Goal: Information Seeking & Learning: Learn about a topic

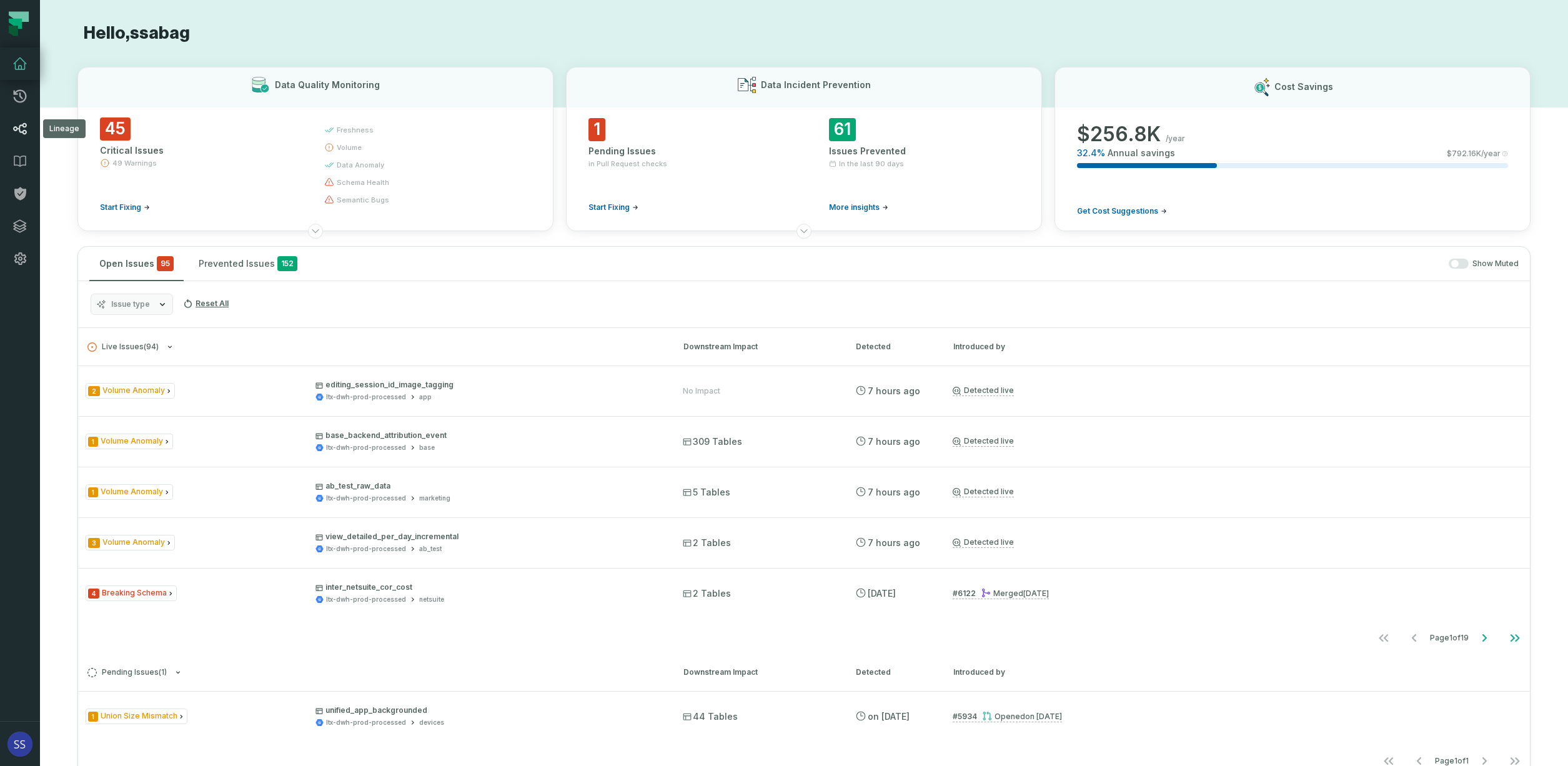
click at [22, 124] on icon at bounding box center [20, 129] width 15 height 15
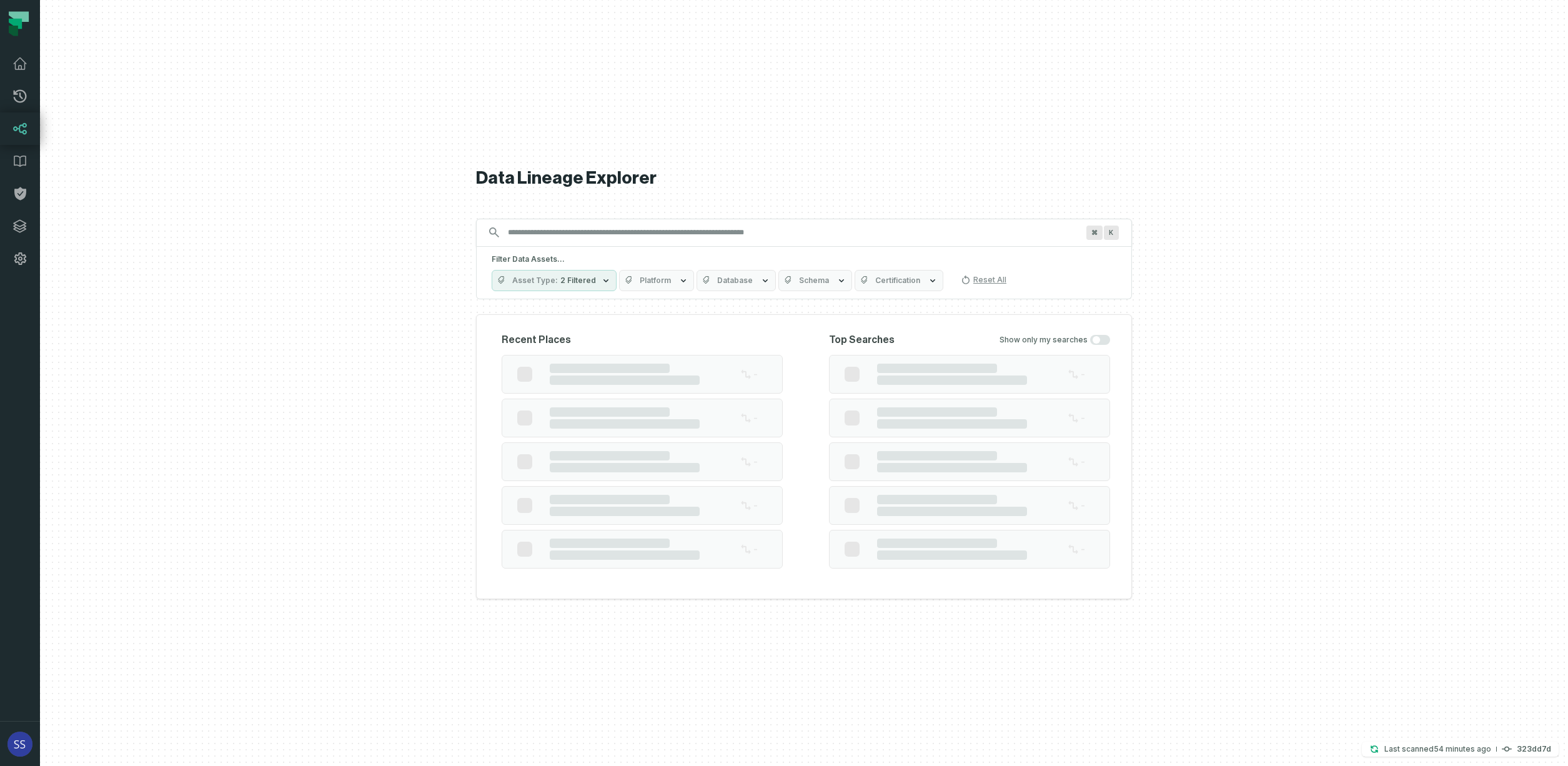
click at [527, 230] on input "Discovery Provider cmdk menu" at bounding box center [792, 232] width 585 height 20
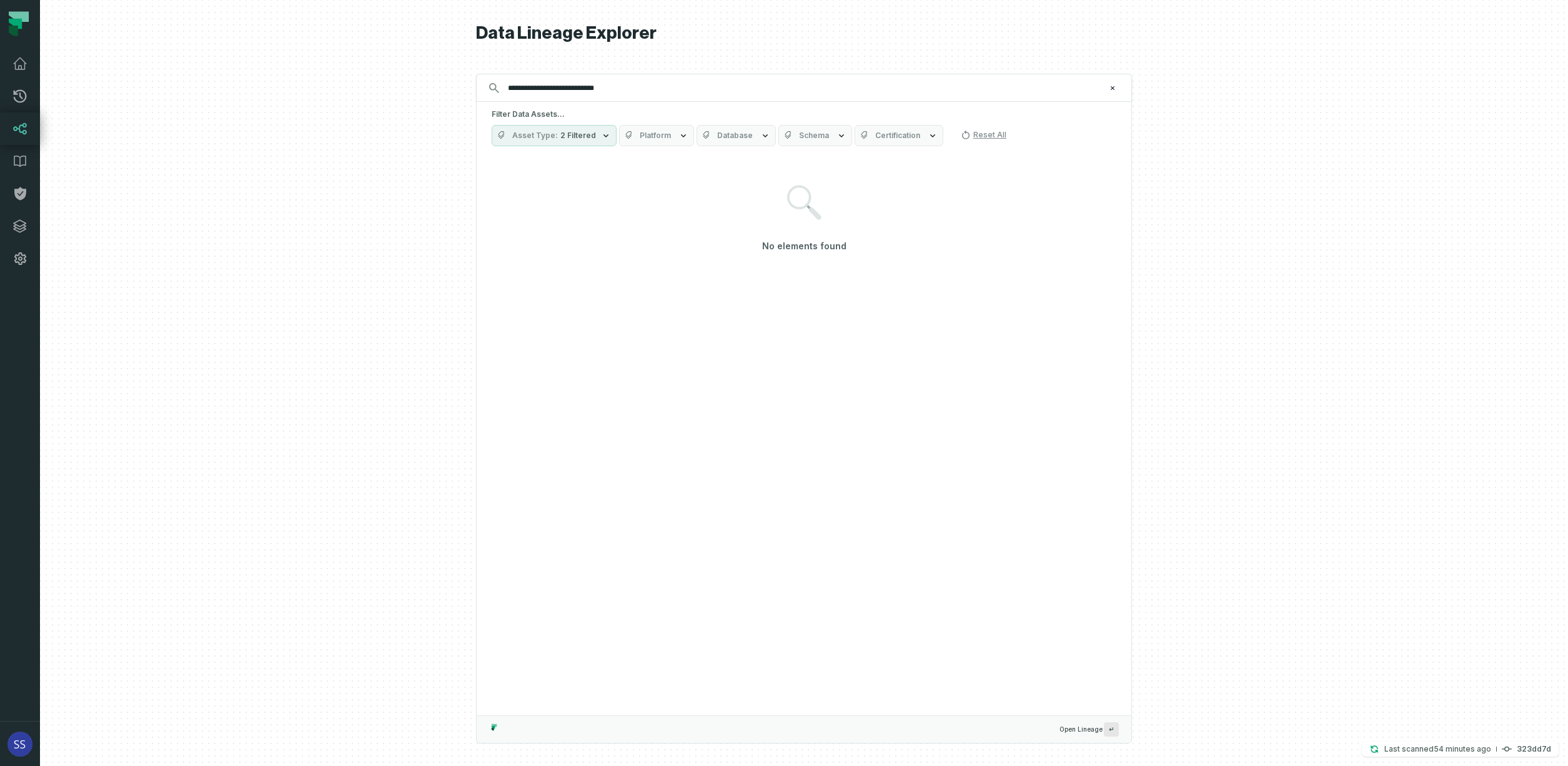
type input "**********"
click at [595, 133] on button "Asset Type 2 Filtered" at bounding box center [554, 136] width 125 height 21
click at [511, 239] on label "Column" at bounding box center [569, 236] width 155 height 25
click at [510, 239] on button "Column" at bounding box center [504, 236] width 10 height 10
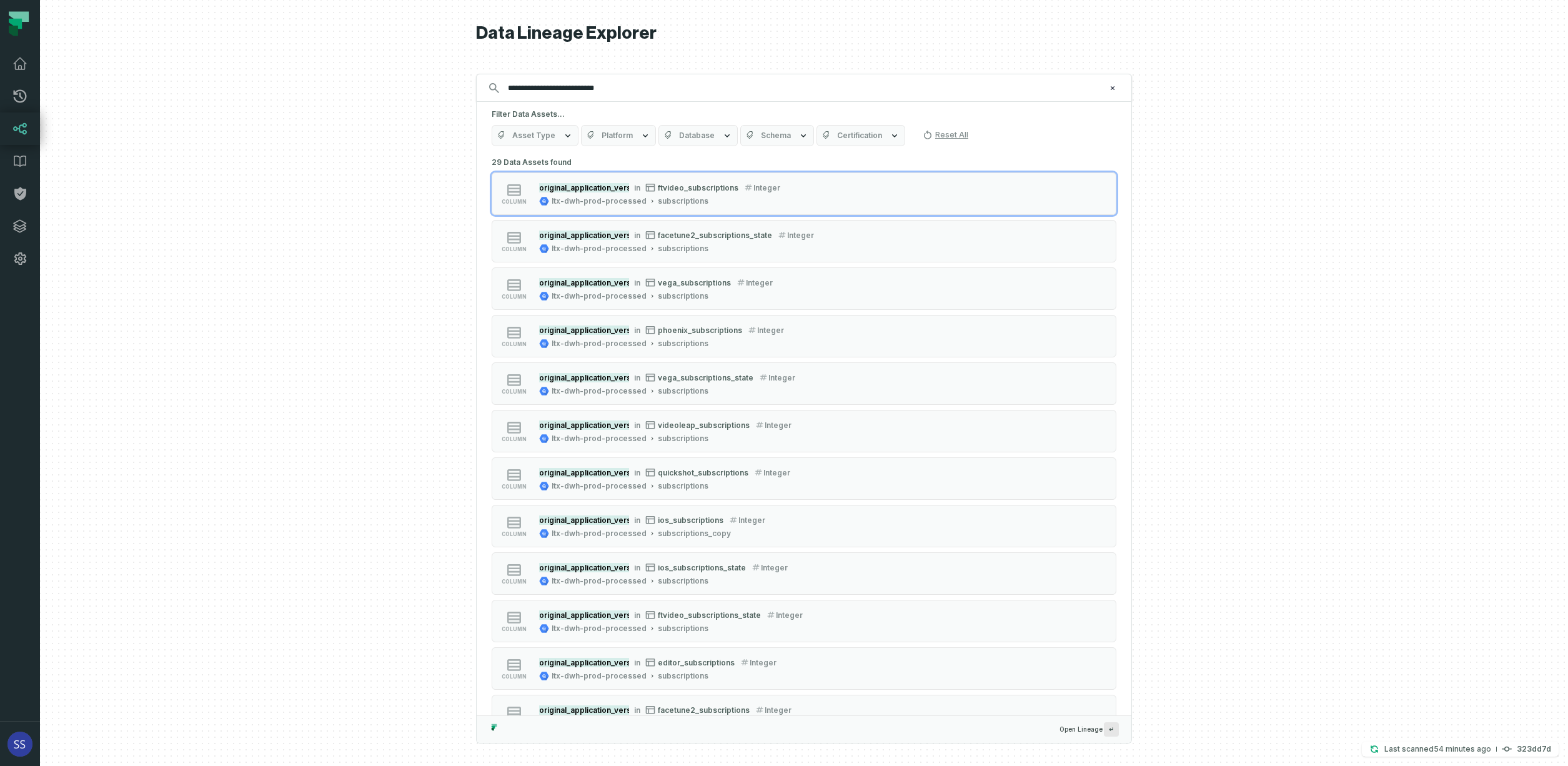
click at [888, 49] on div "**********" at bounding box center [803, 383] width 656 height 766
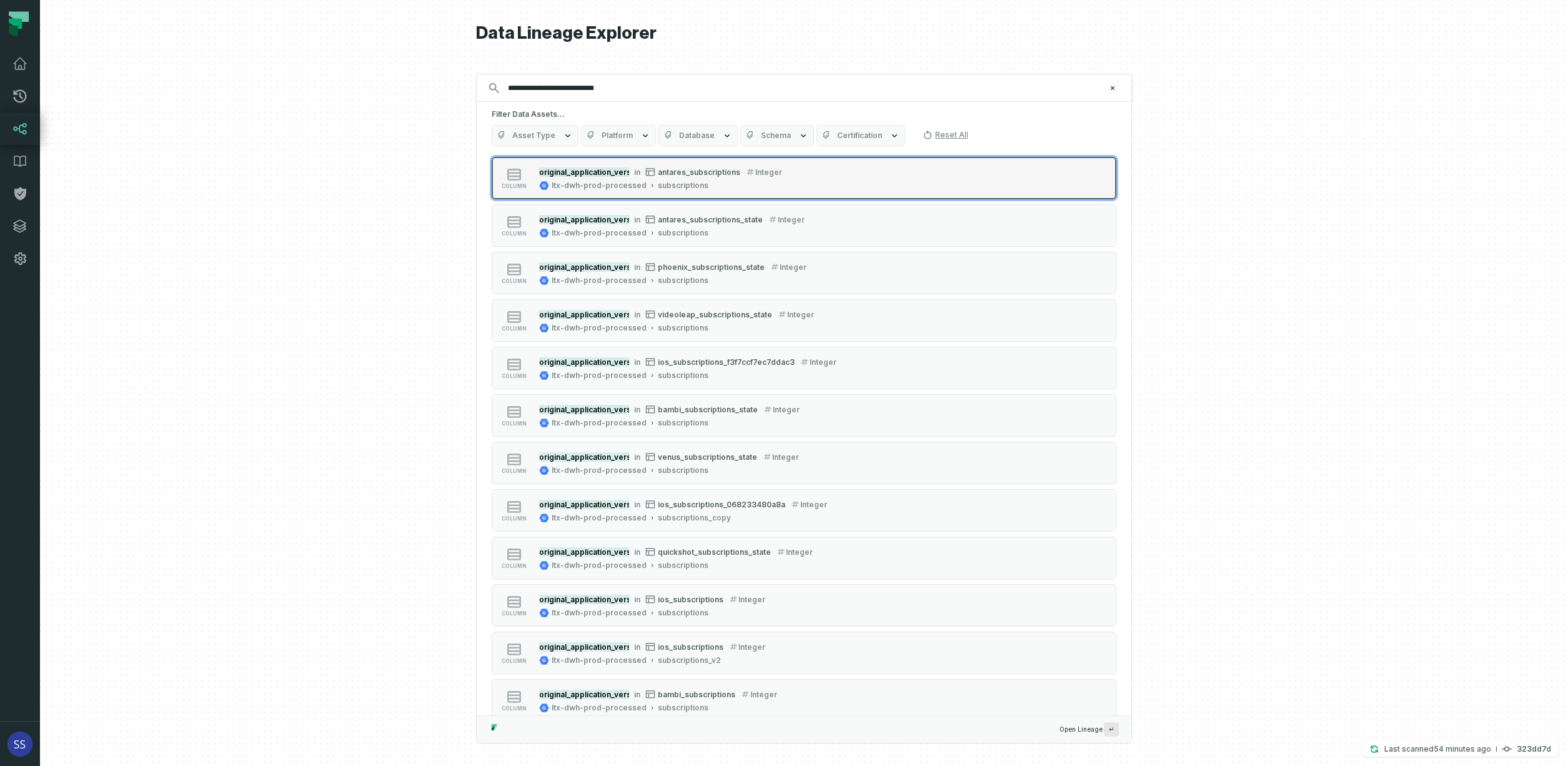
scroll to position [587, 0]
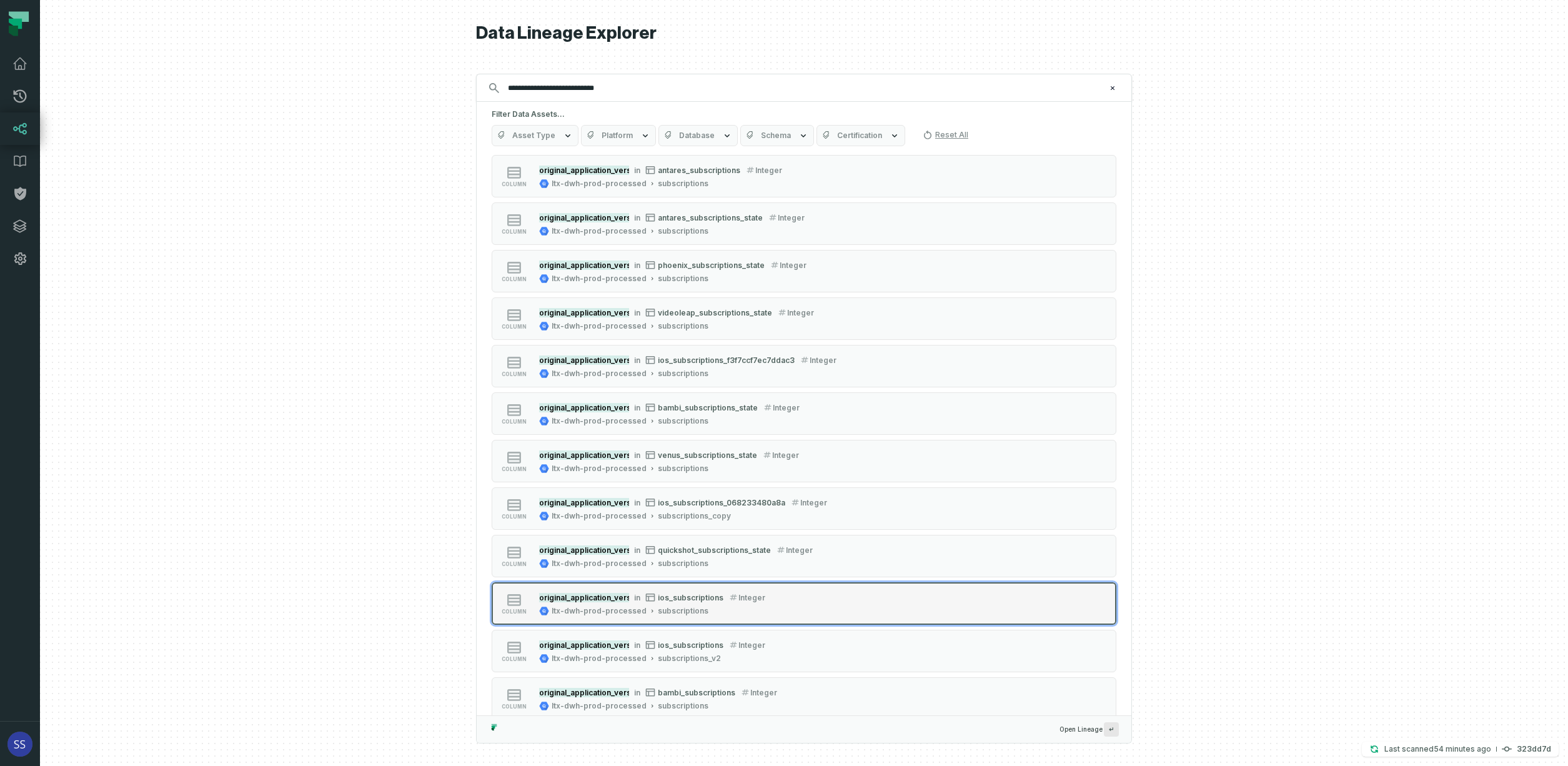
click at [760, 607] on div "ltx-dwh-prod-processed subscriptions" at bounding box center [652, 610] width 226 height 10
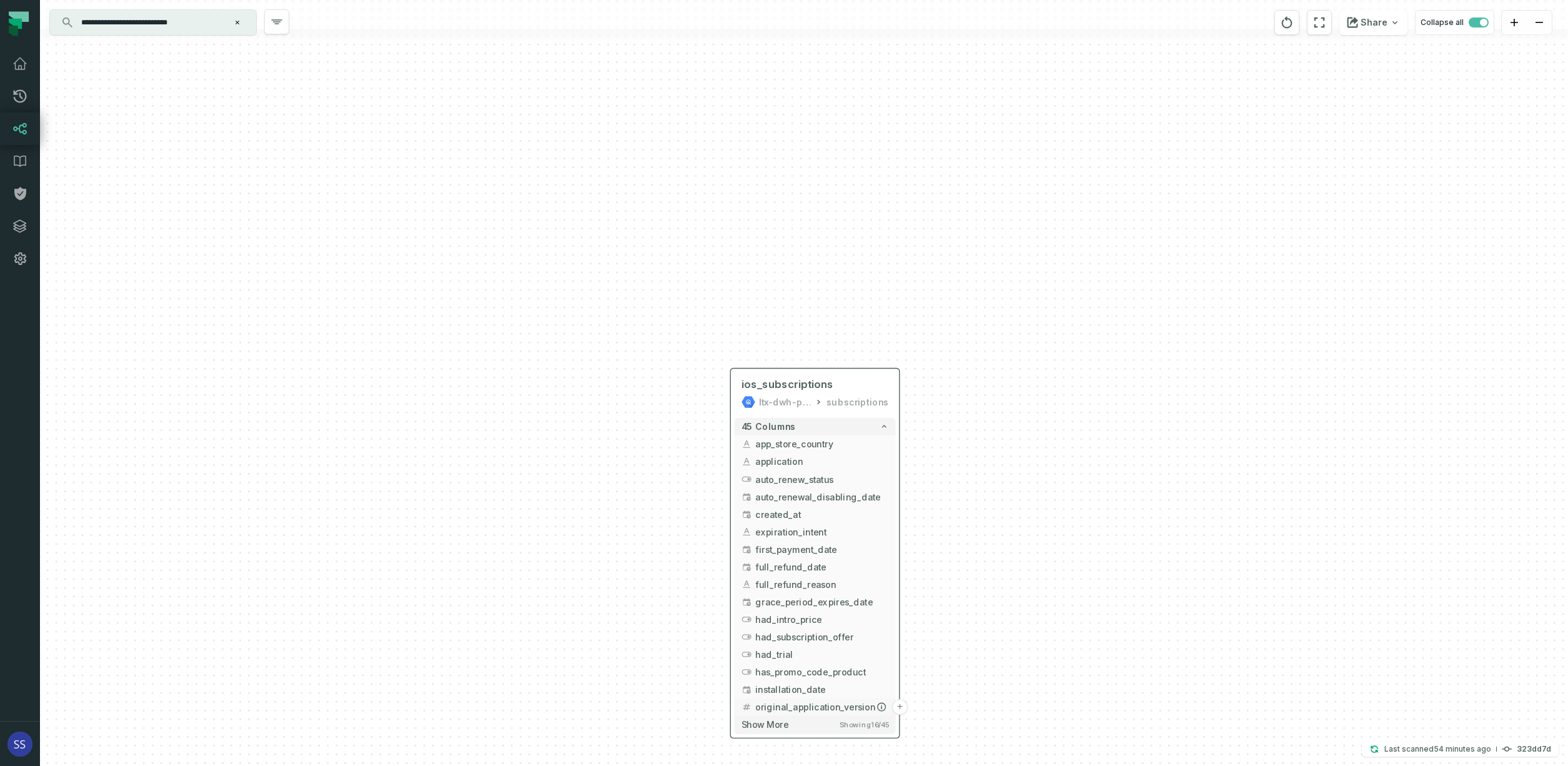
click at [900, 705] on button "+" at bounding box center [900, 706] width 16 height 16
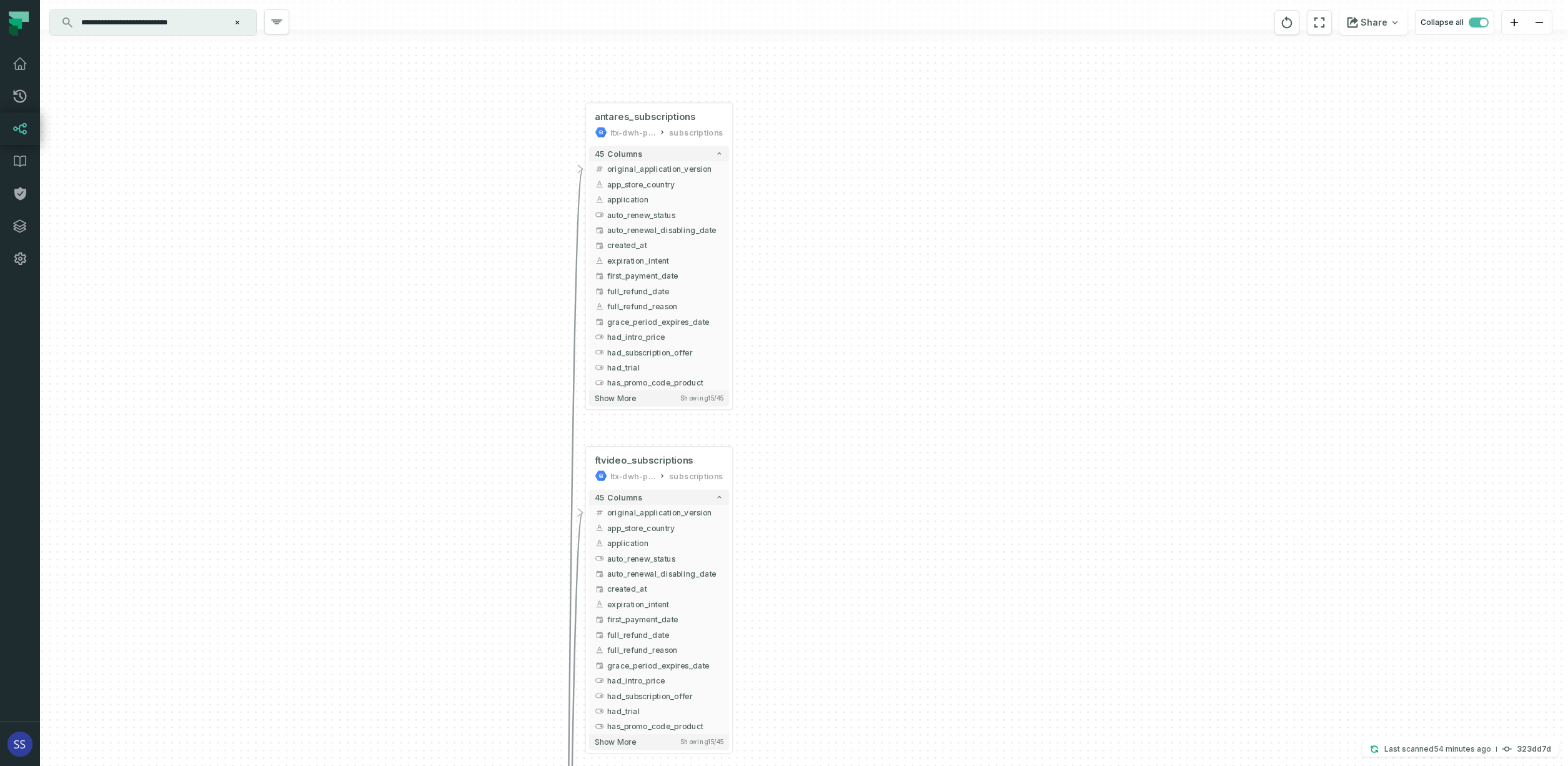
drag, startPoint x: 607, startPoint y: 313, endPoint x: 508, endPoint y: 440, distance: 161.0
click at [508, 440] on div "+ antares_subscriptions ltx-dwh-prod-processed subscriptions 45 columns - origi…" at bounding box center [804, 383] width 1528 height 766
drag, startPoint x: 838, startPoint y: 482, endPoint x: 826, endPoint y: 262, distance: 220.3
click at [826, 287] on div "+ antares_subscriptions ltx-dwh-prod-processed subscriptions 45 columns - origi…" at bounding box center [804, 383] width 1528 height 766
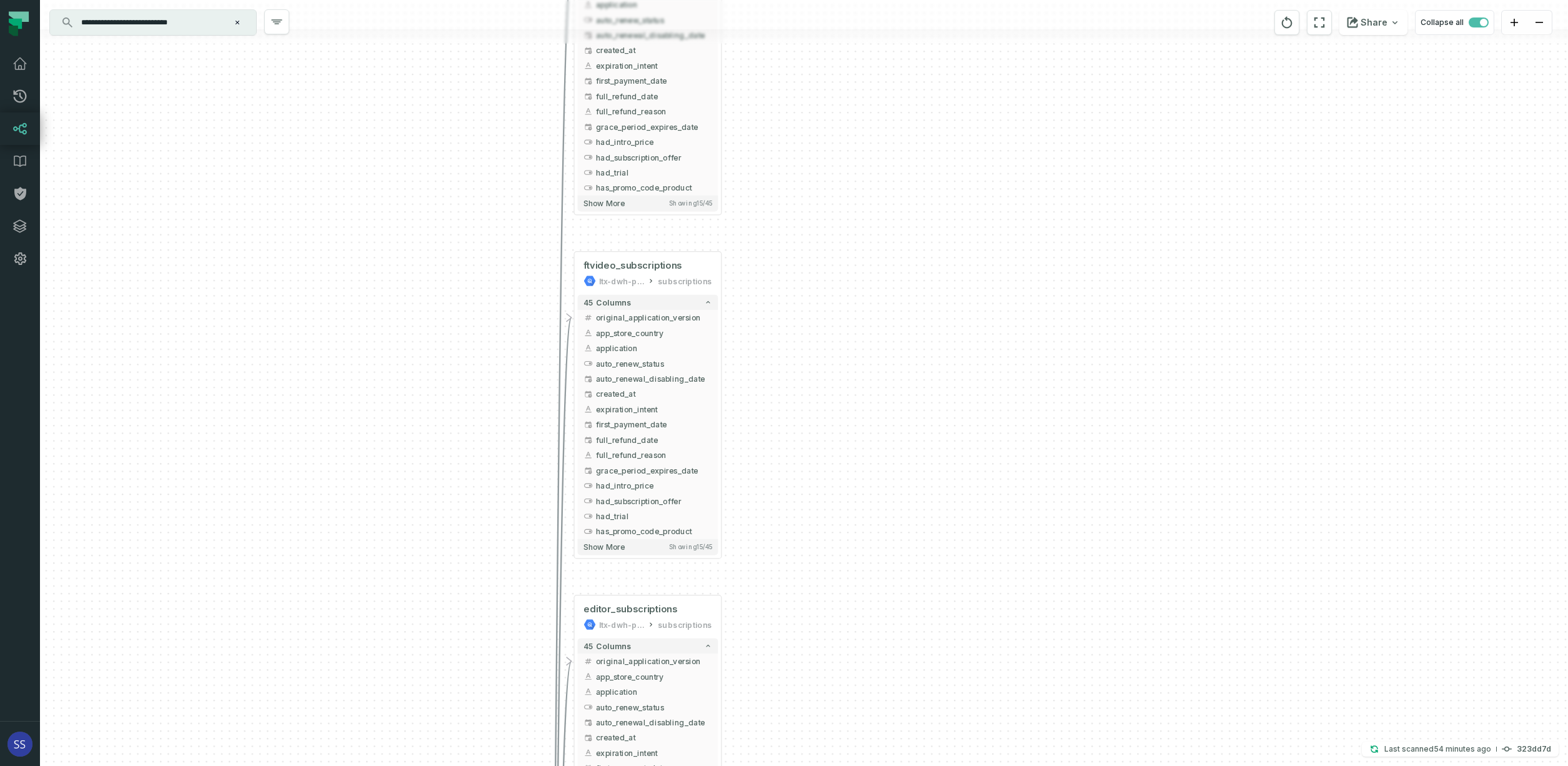
drag, startPoint x: 854, startPoint y: 415, endPoint x: 872, endPoint y: 257, distance: 159.0
click at [869, 285] on div "+ antares_subscriptions ltx-dwh-prod-processed subscriptions 45 columns - origi…" at bounding box center [804, 383] width 1528 height 766
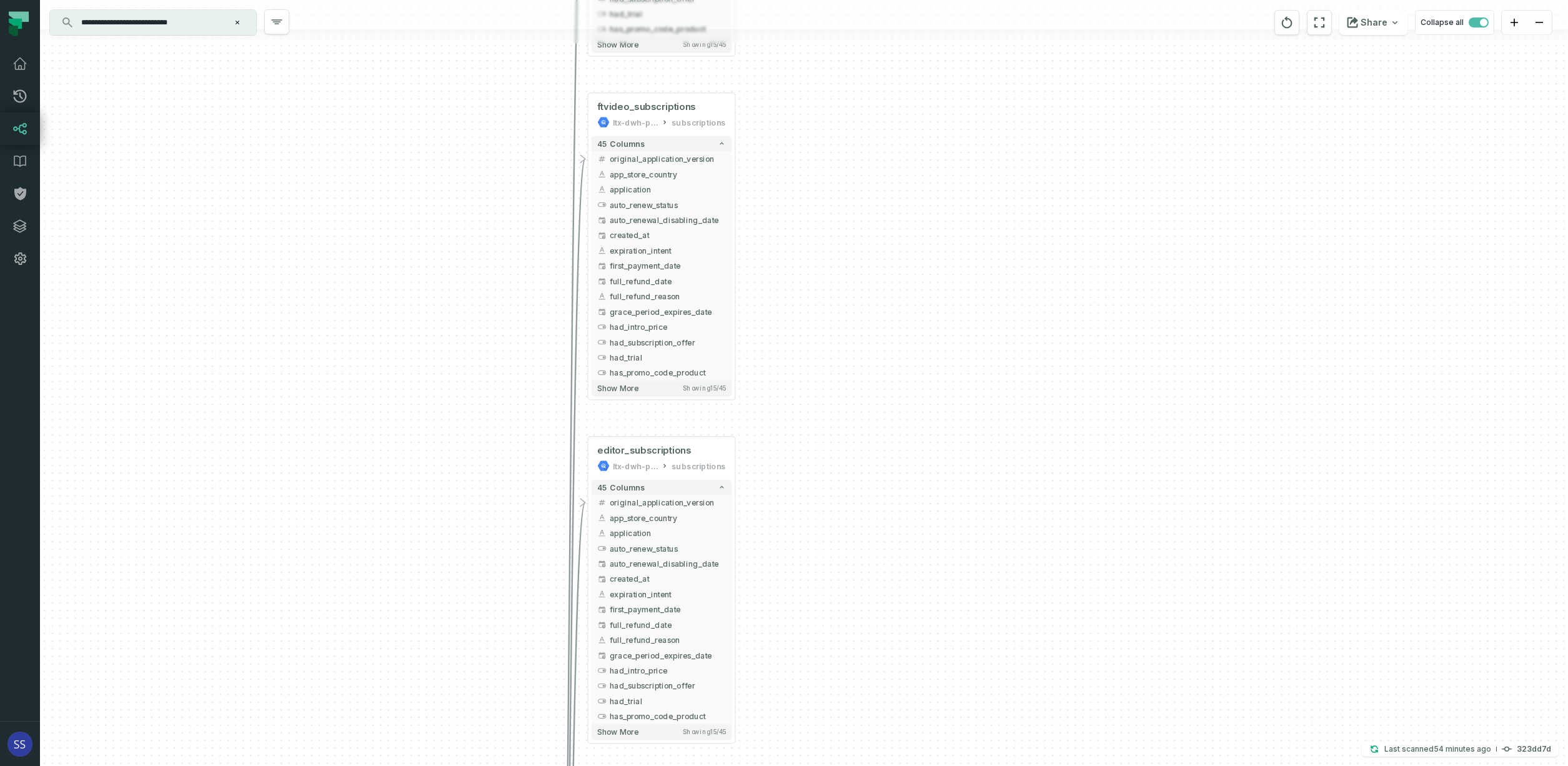
drag, startPoint x: 854, startPoint y: 440, endPoint x: 857, endPoint y: 252, distance: 188.0
click at [852, 361] on div "+ antares_subscriptions ltx-dwh-prod-processed subscriptions 45 columns - origi…" at bounding box center [804, 383] width 1528 height 766
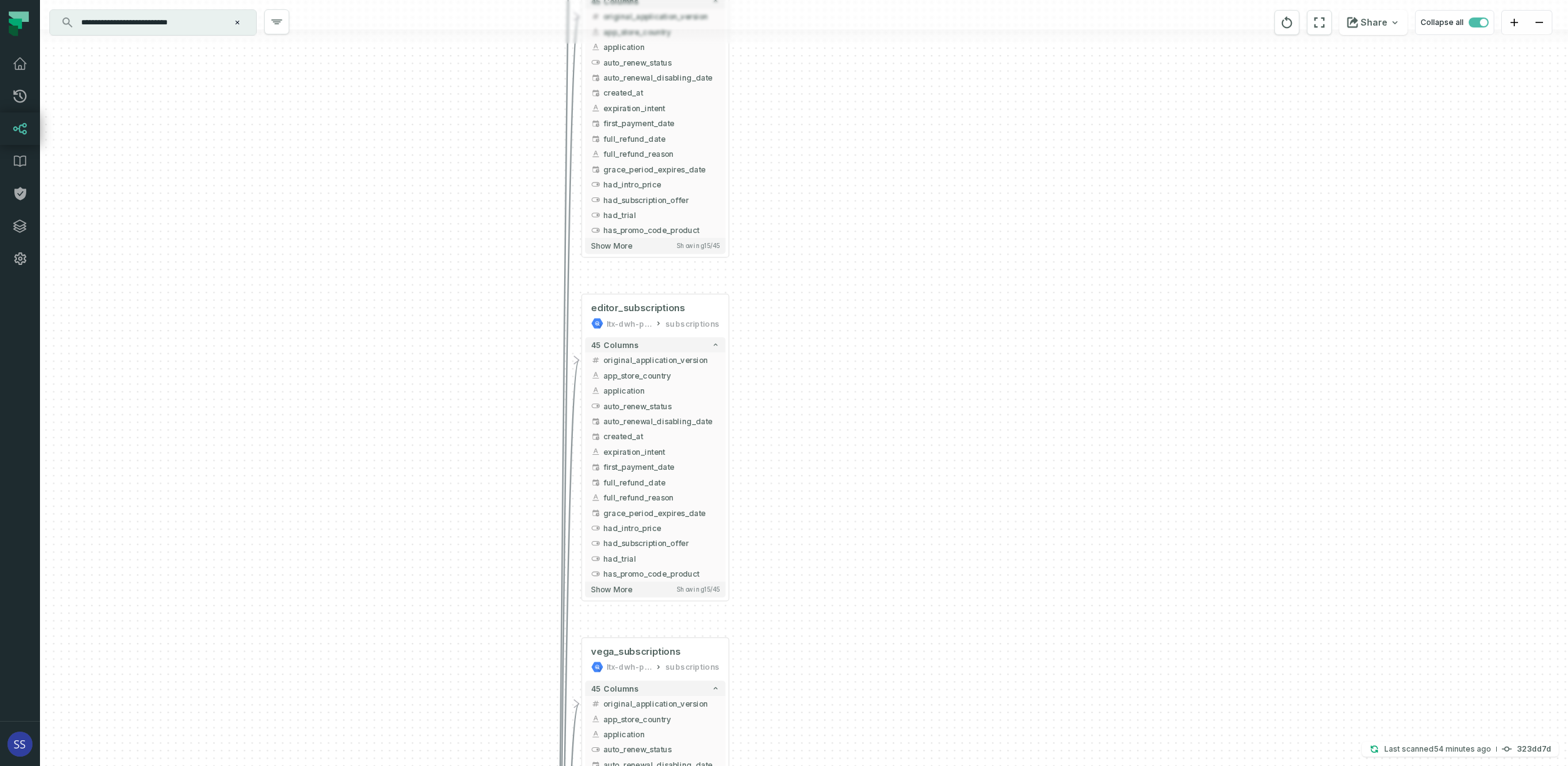
drag, startPoint x: 866, startPoint y: 400, endPoint x: 878, endPoint y: 270, distance: 130.6
click at [871, 334] on div "+ antares_subscriptions ltx-dwh-prod-processed subscriptions 45 columns - origi…" at bounding box center [804, 383] width 1528 height 766
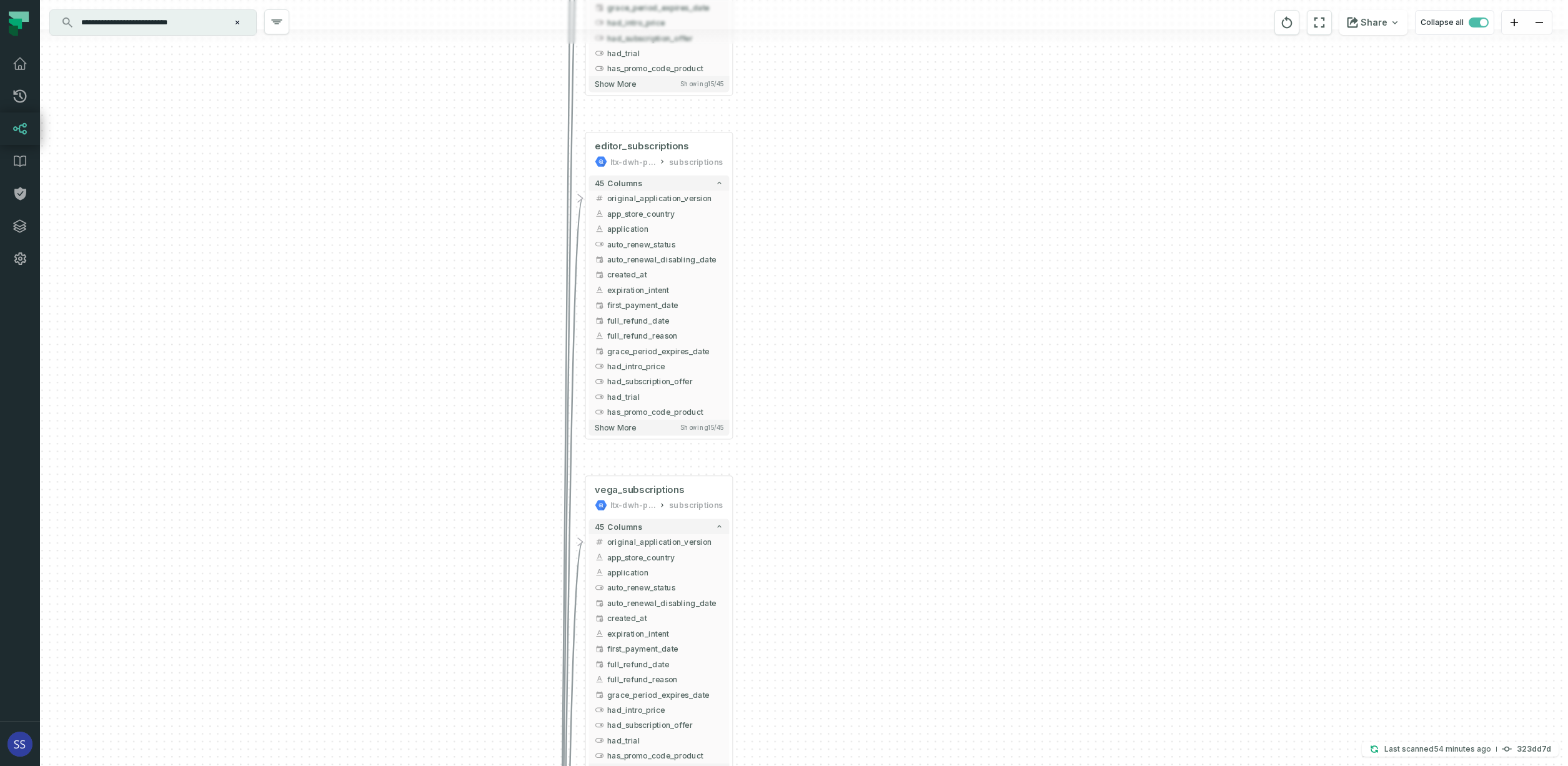
drag, startPoint x: 810, startPoint y: 458, endPoint x: 843, endPoint y: 357, distance: 106.3
click at [831, 356] on div "+ antares_subscriptions ltx-dwh-prod-processed subscriptions 45 columns - origi…" at bounding box center [804, 383] width 1528 height 766
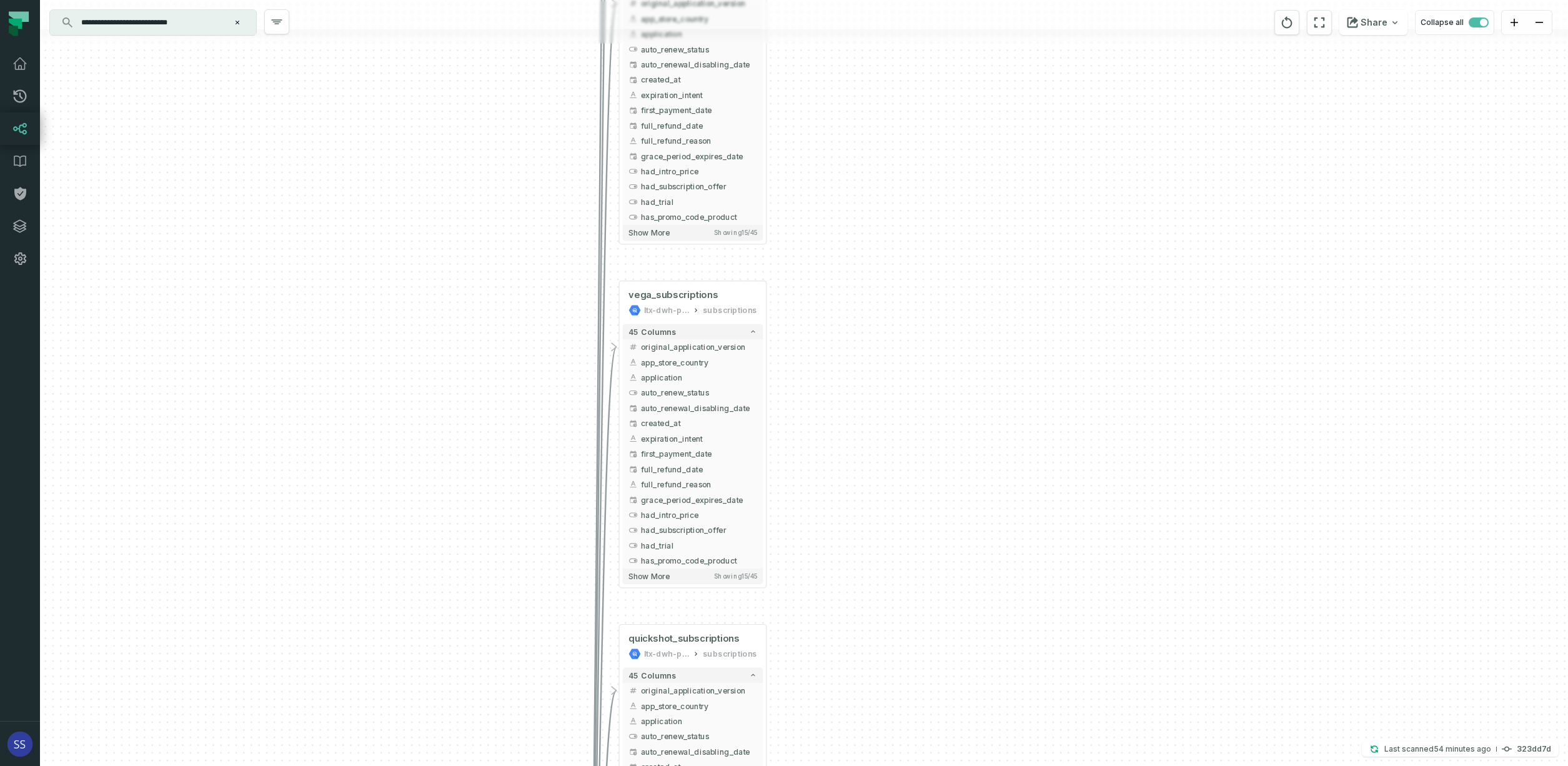
drag, startPoint x: 808, startPoint y: 387, endPoint x: 832, endPoint y: 338, distance: 54.6
click at [820, 336] on div "+ antares_subscriptions ltx-dwh-prod-processed subscriptions 45 columns - origi…" at bounding box center [804, 383] width 1528 height 766
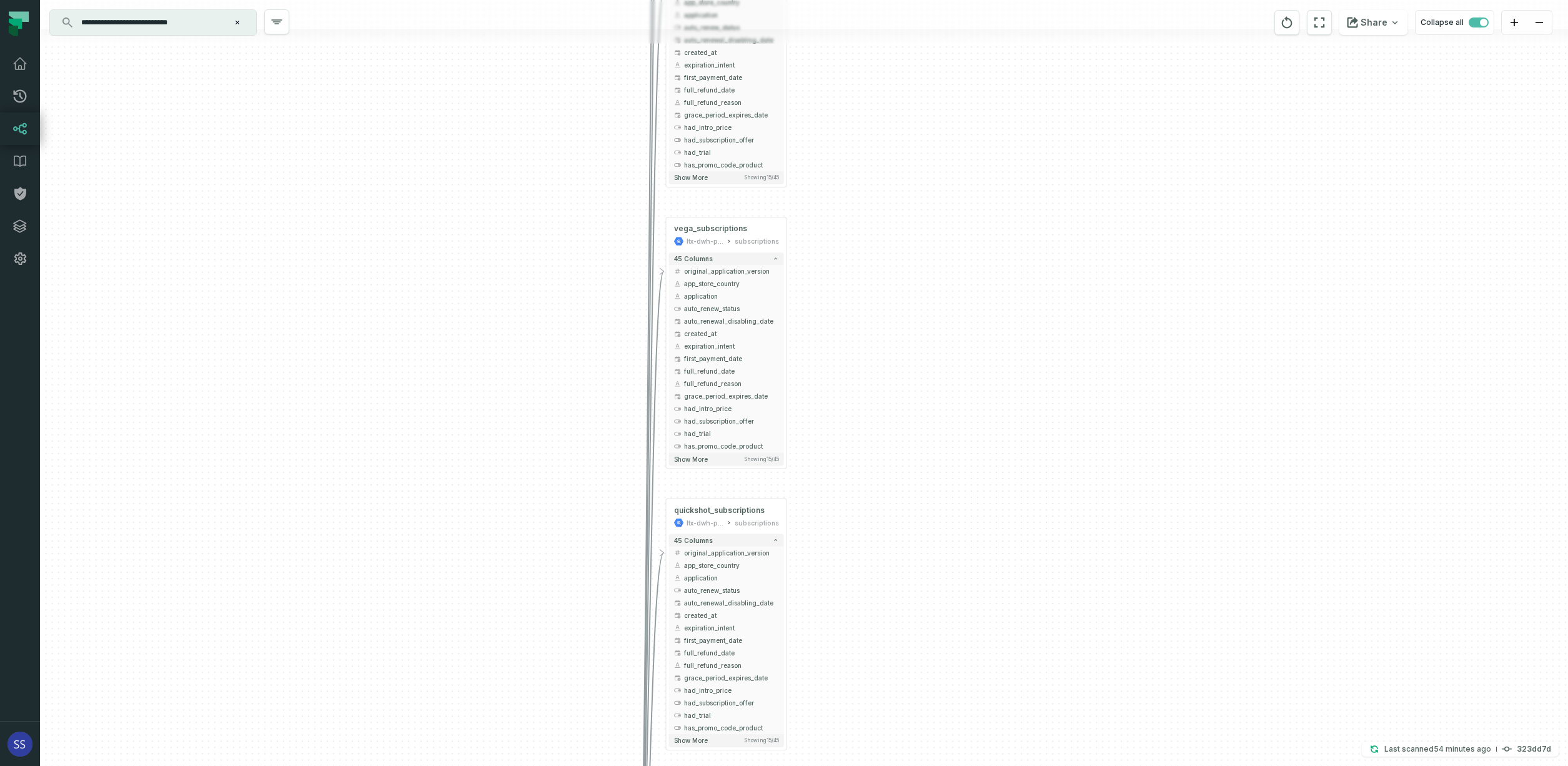
drag, startPoint x: 836, startPoint y: 467, endPoint x: 823, endPoint y: 330, distance: 137.6
click at [835, 351] on div "+ antares_subscriptions ltx-dwh-prod-processed subscriptions 45 columns - origi…" at bounding box center [804, 383] width 1528 height 766
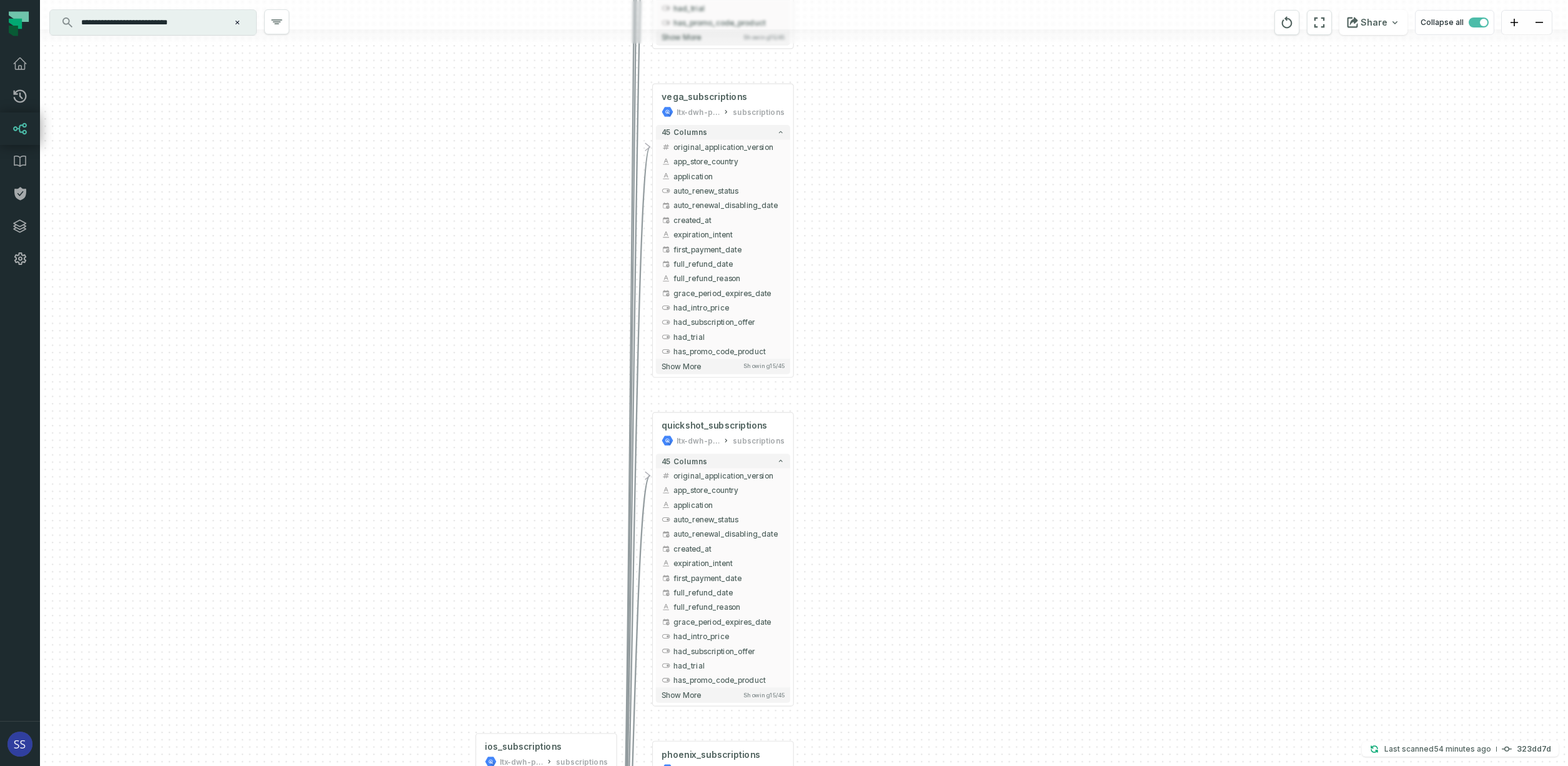
drag, startPoint x: 857, startPoint y: 481, endPoint x: 847, endPoint y: 291, distance: 190.3
click at [847, 298] on div "+ antares_subscriptions ltx-dwh-prod-processed subscriptions 45 columns - origi…" at bounding box center [804, 383] width 1528 height 766
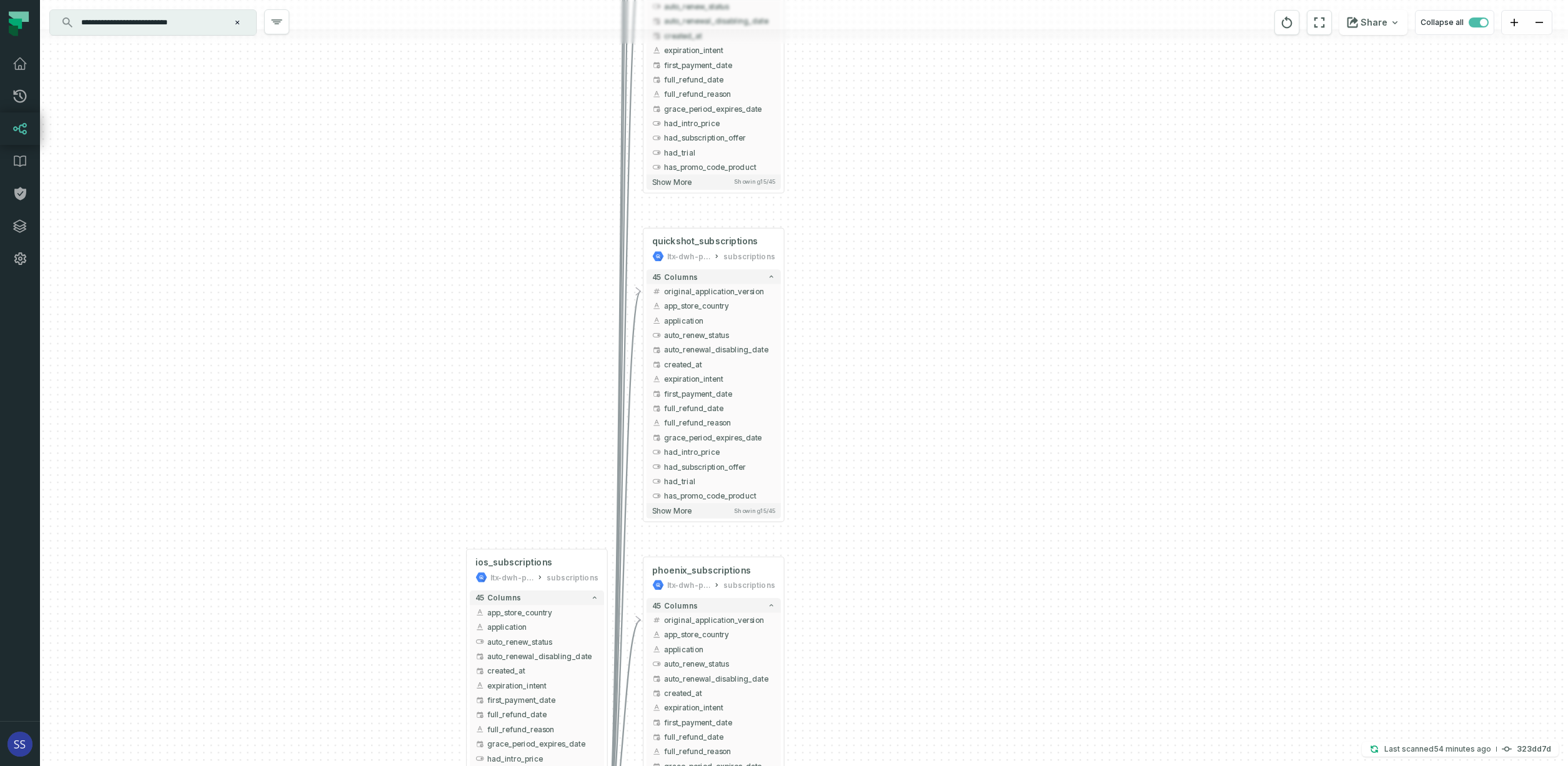
drag, startPoint x: 830, startPoint y: 456, endPoint x: 842, endPoint y: 293, distance: 163.4
click at [837, 327] on div "+ antares_subscriptions ltx-dwh-prod-processed subscriptions 45 columns - origi…" at bounding box center [804, 383] width 1528 height 766
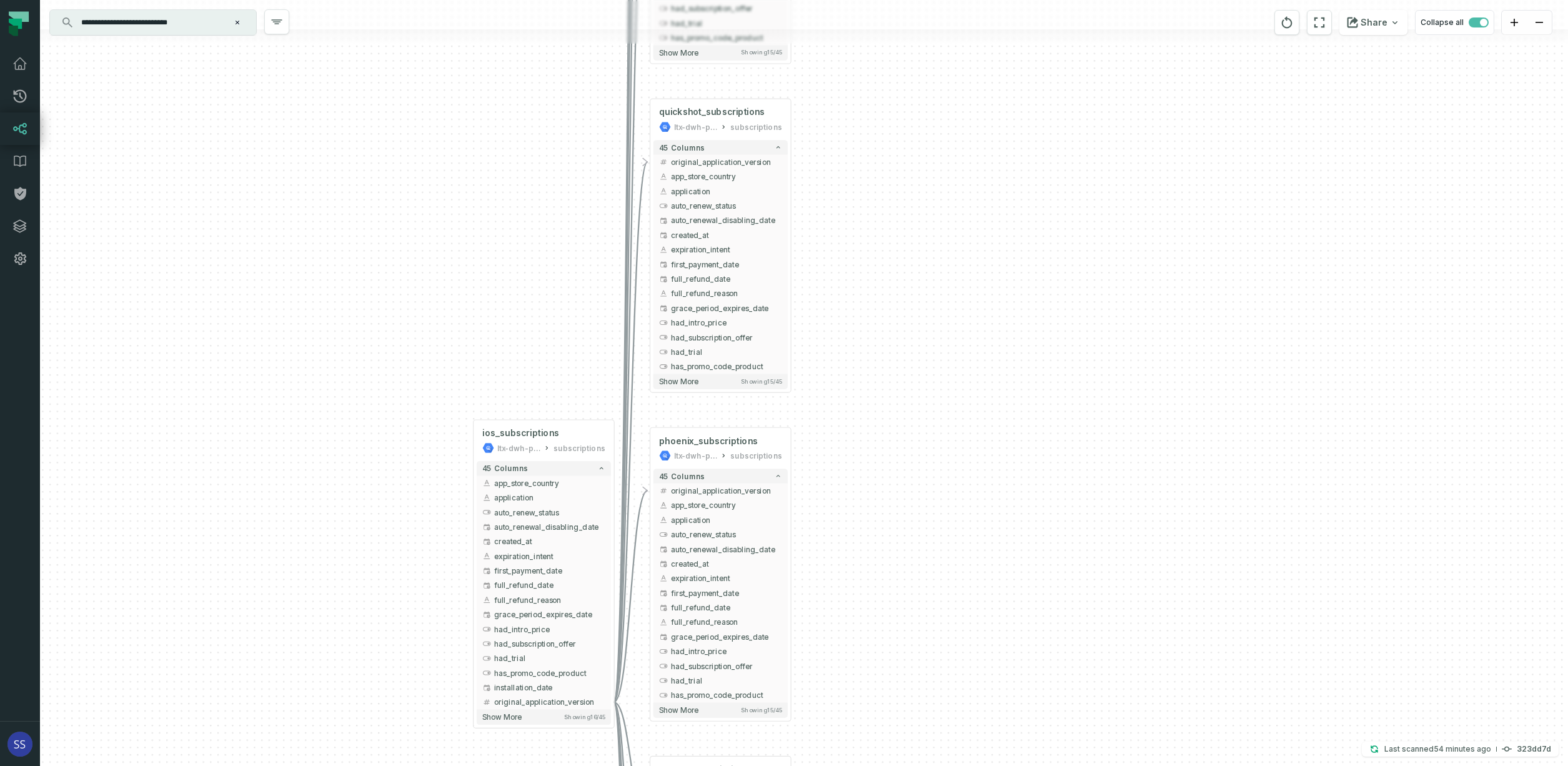
drag, startPoint x: 842, startPoint y: 374, endPoint x: 840, endPoint y: 301, distance: 73.0
click at [840, 305] on div "+ antares_subscriptions ltx-dwh-prod-processed subscriptions 45 columns - origi…" at bounding box center [804, 383] width 1528 height 766
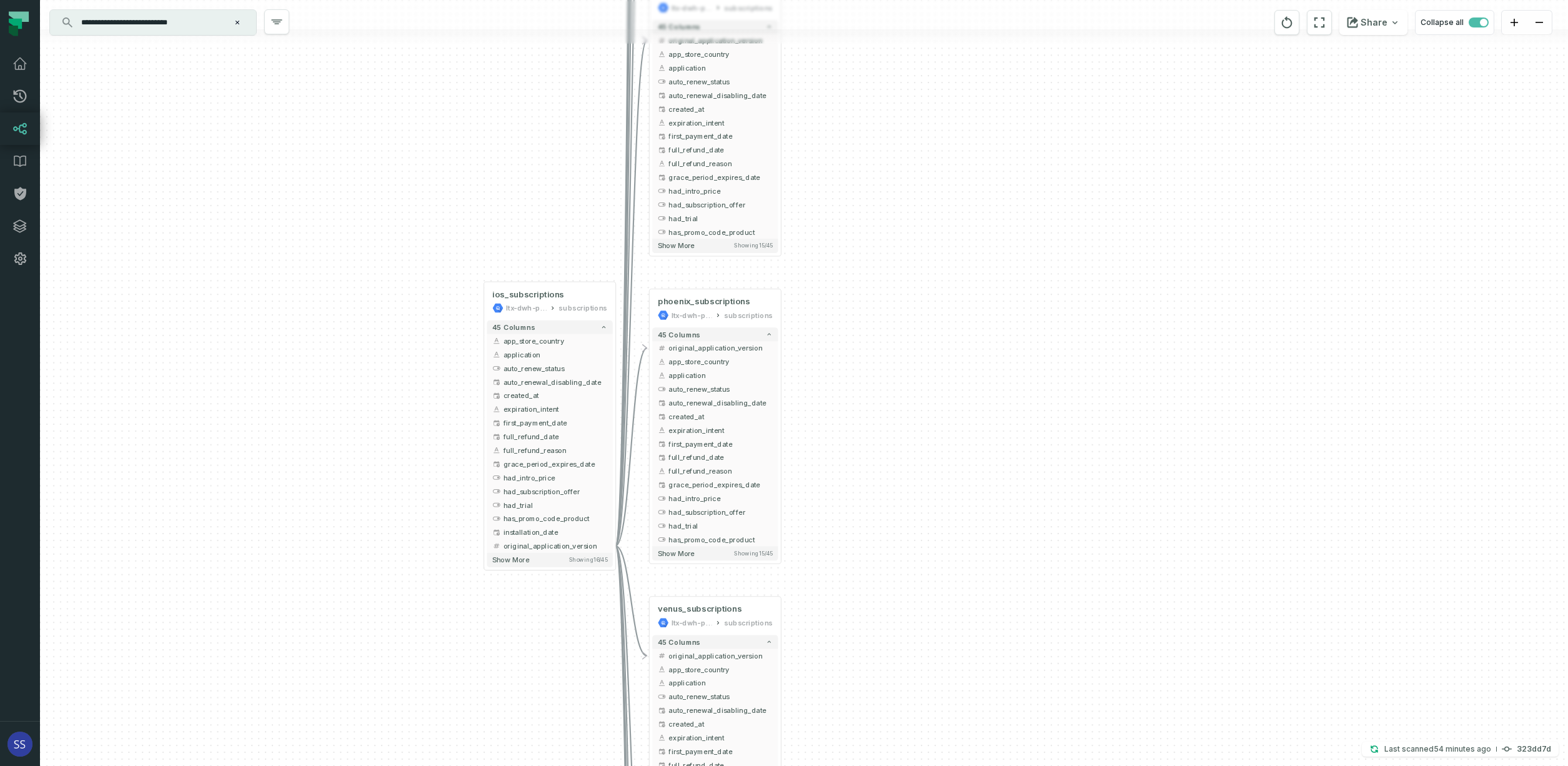
drag, startPoint x: 883, startPoint y: 493, endPoint x: 884, endPoint y: 217, distance: 276.0
click at [871, 315] on div "+ antares_subscriptions ltx-dwh-prod-processed subscriptions 45 columns - origi…" at bounding box center [804, 383] width 1528 height 766
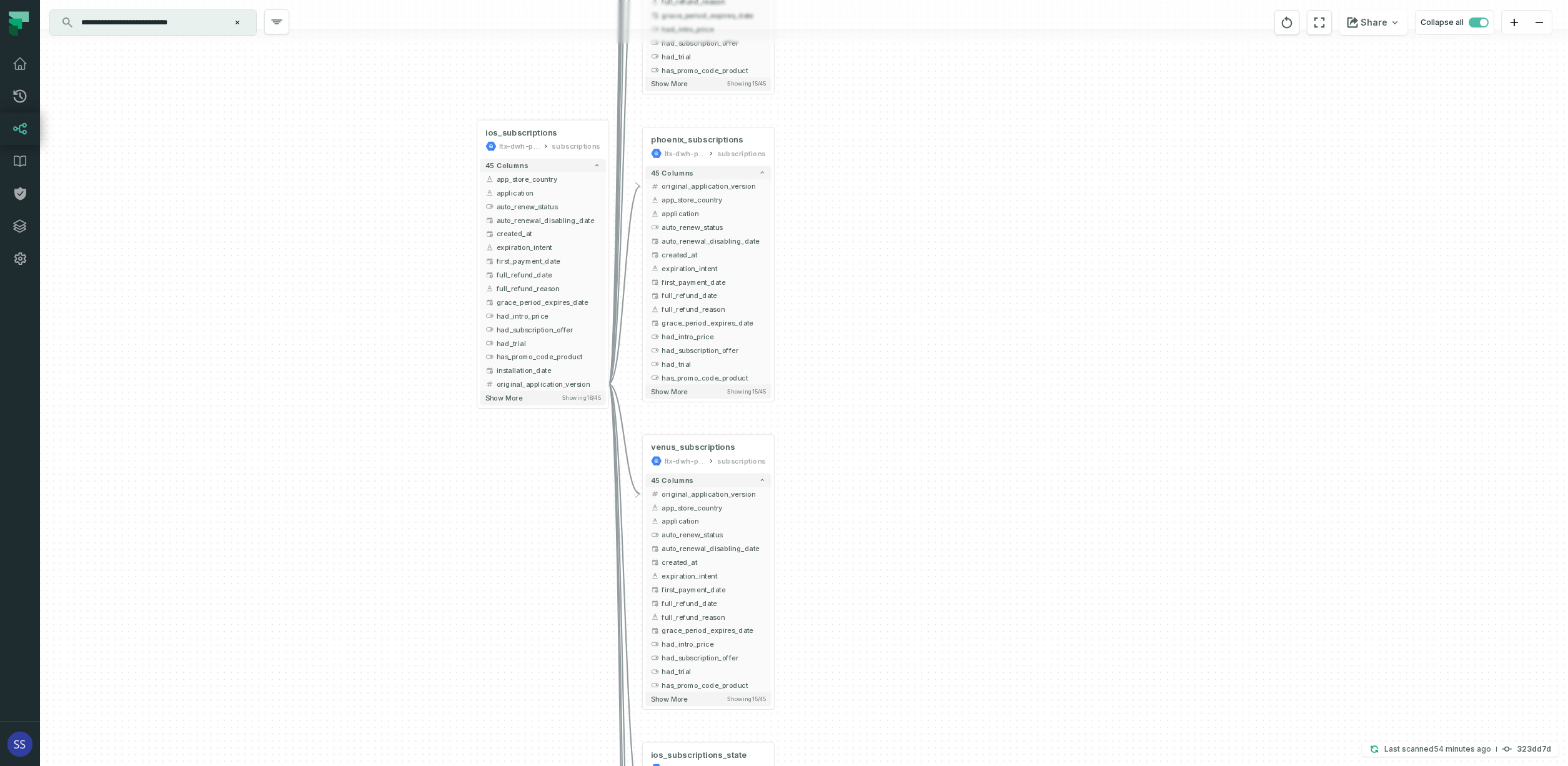
drag, startPoint x: 898, startPoint y: 405, endPoint x: 917, endPoint y: 293, distance: 113.6
click at [904, 340] on div "+ antares_subscriptions ltx-dwh-prod-processed subscriptions 45 columns - origi…" at bounding box center [804, 383] width 1528 height 766
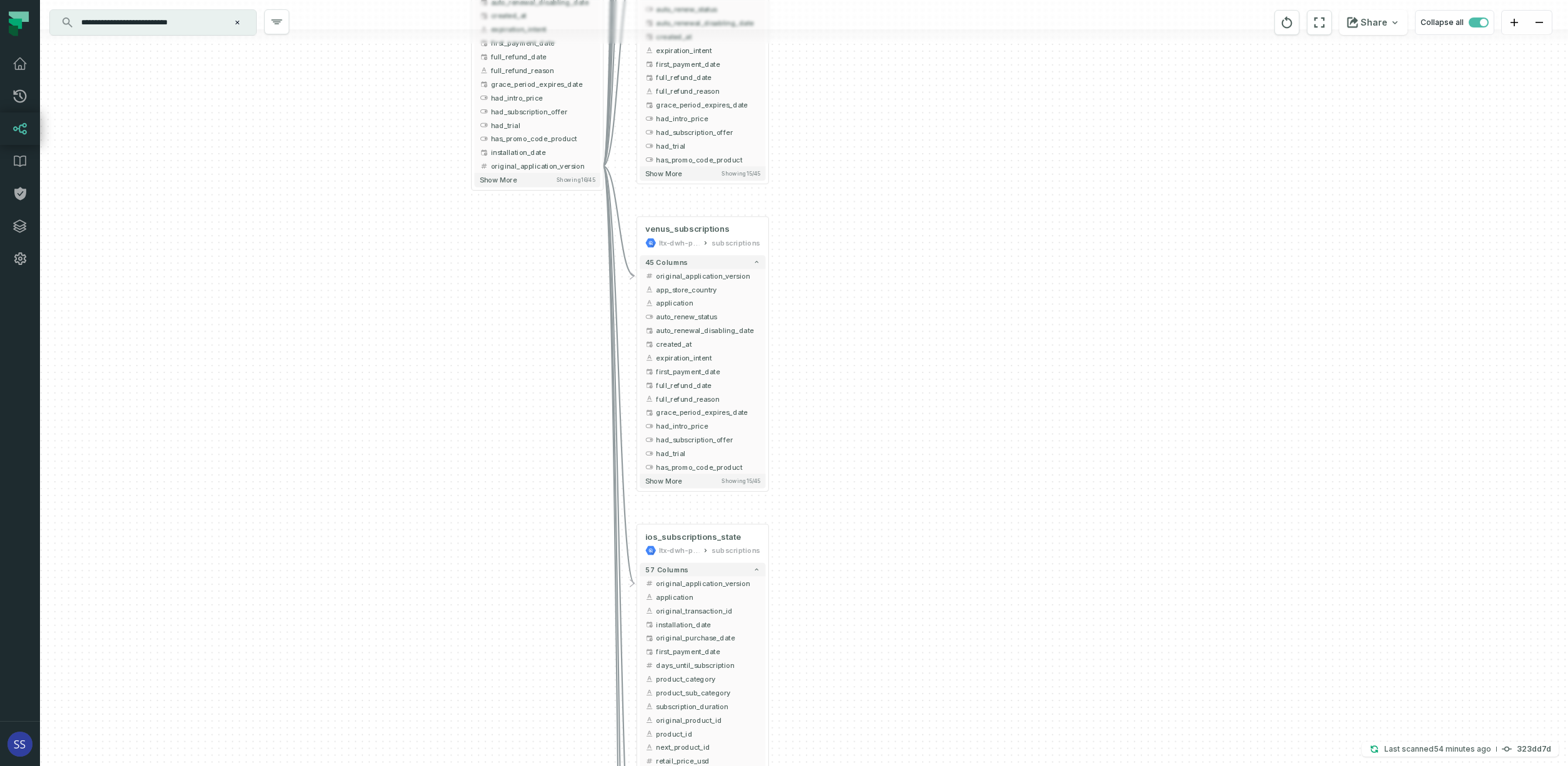
drag, startPoint x: 886, startPoint y: 444, endPoint x: 905, endPoint y: 354, distance: 92.0
click at [893, 352] on div "+ antares_subscriptions ltx-dwh-prod-processed subscriptions 45 columns - origi…" at bounding box center [804, 383] width 1528 height 766
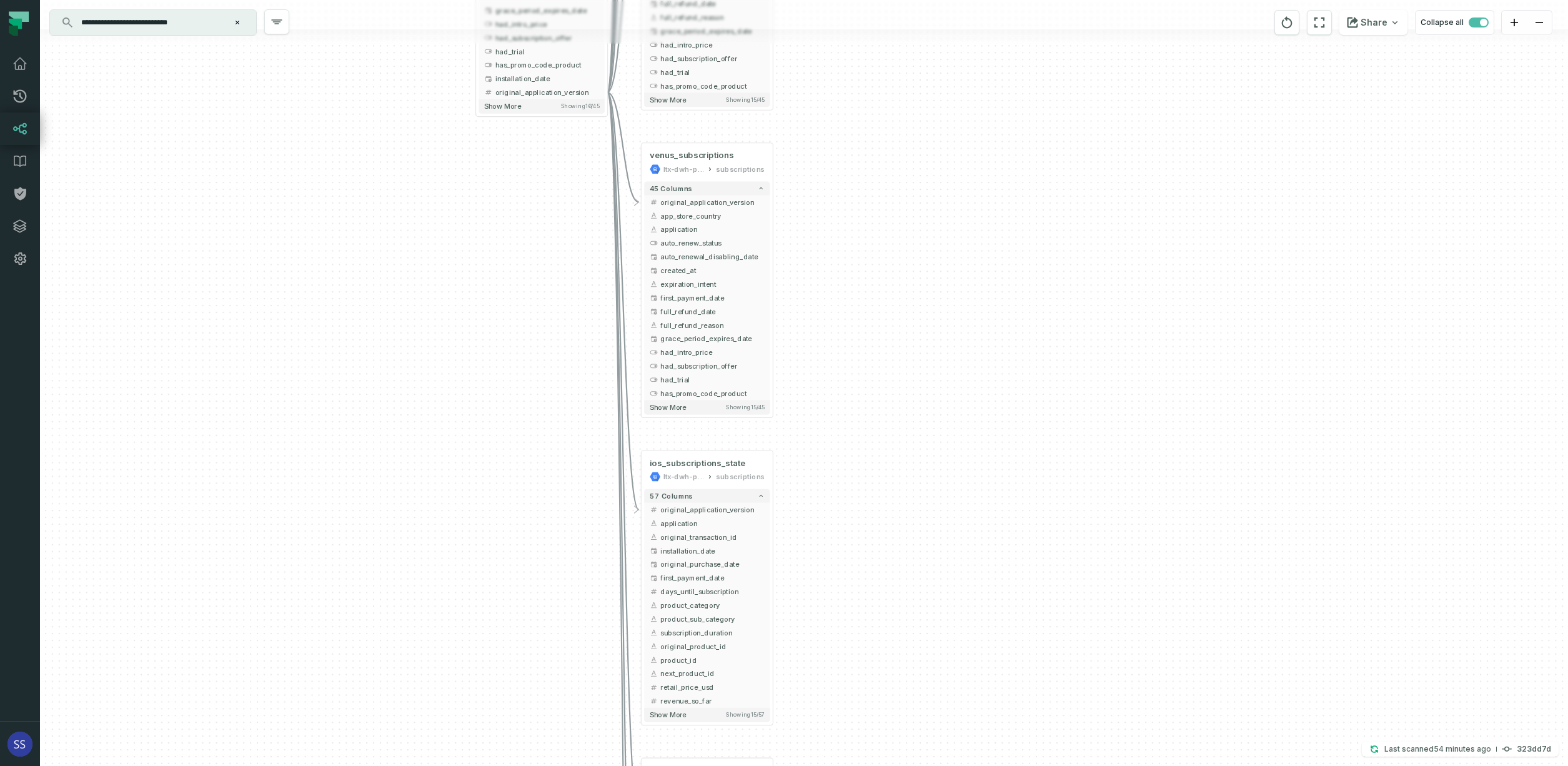
drag, startPoint x: 888, startPoint y: 479, endPoint x: 894, endPoint y: 324, distance: 155.1
click at [886, 364] on div "+ antares_subscriptions ltx-dwh-prod-processed subscriptions 45 columns - origi…" at bounding box center [804, 383] width 1528 height 766
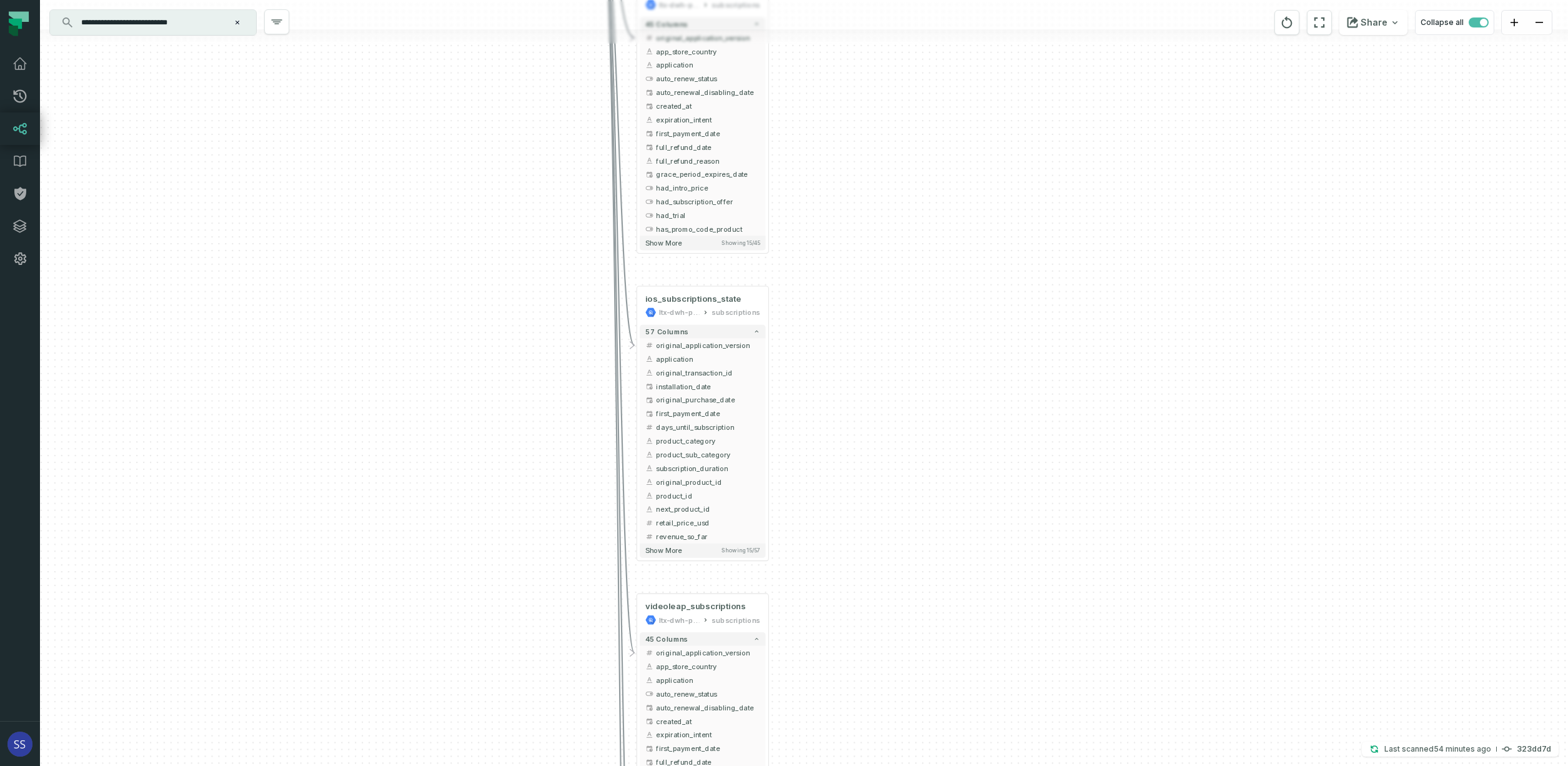
drag, startPoint x: 883, startPoint y: 364, endPoint x: 881, endPoint y: 346, distance: 18.1
click at [882, 349] on div "+ antares_subscriptions ltx-dwh-prod-processed subscriptions 45 columns - origi…" at bounding box center [804, 383] width 1528 height 766
click at [771, 339] on button "+" at bounding box center [768, 340] width 13 height 13
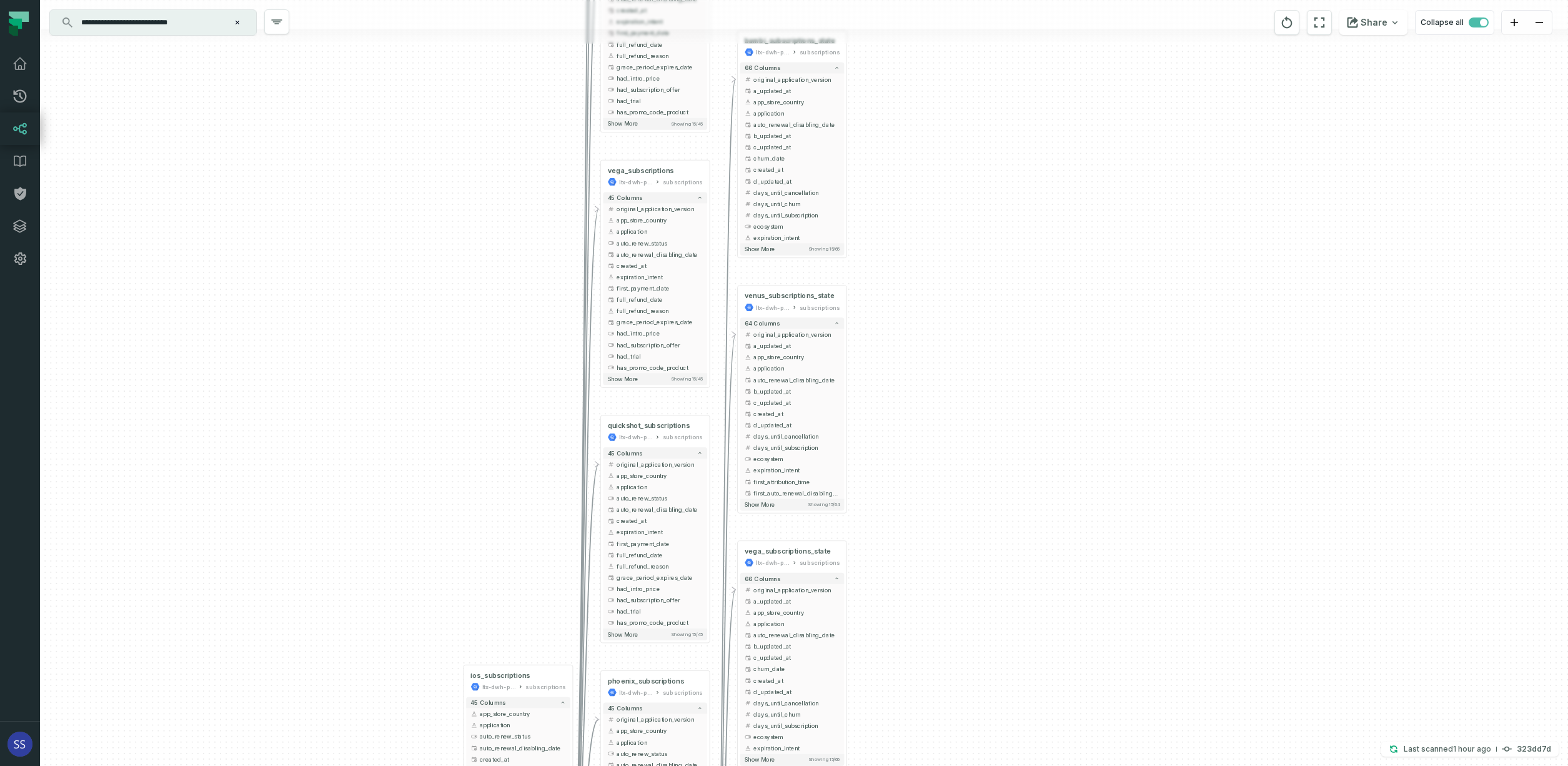
drag, startPoint x: 972, startPoint y: 502, endPoint x: 956, endPoint y: 276, distance: 226.6
click at [957, 322] on div "+ bambi_subscriptions_state ltx-dwh-prod-processed subscriptions 66 columns - o…" at bounding box center [804, 383] width 1528 height 766
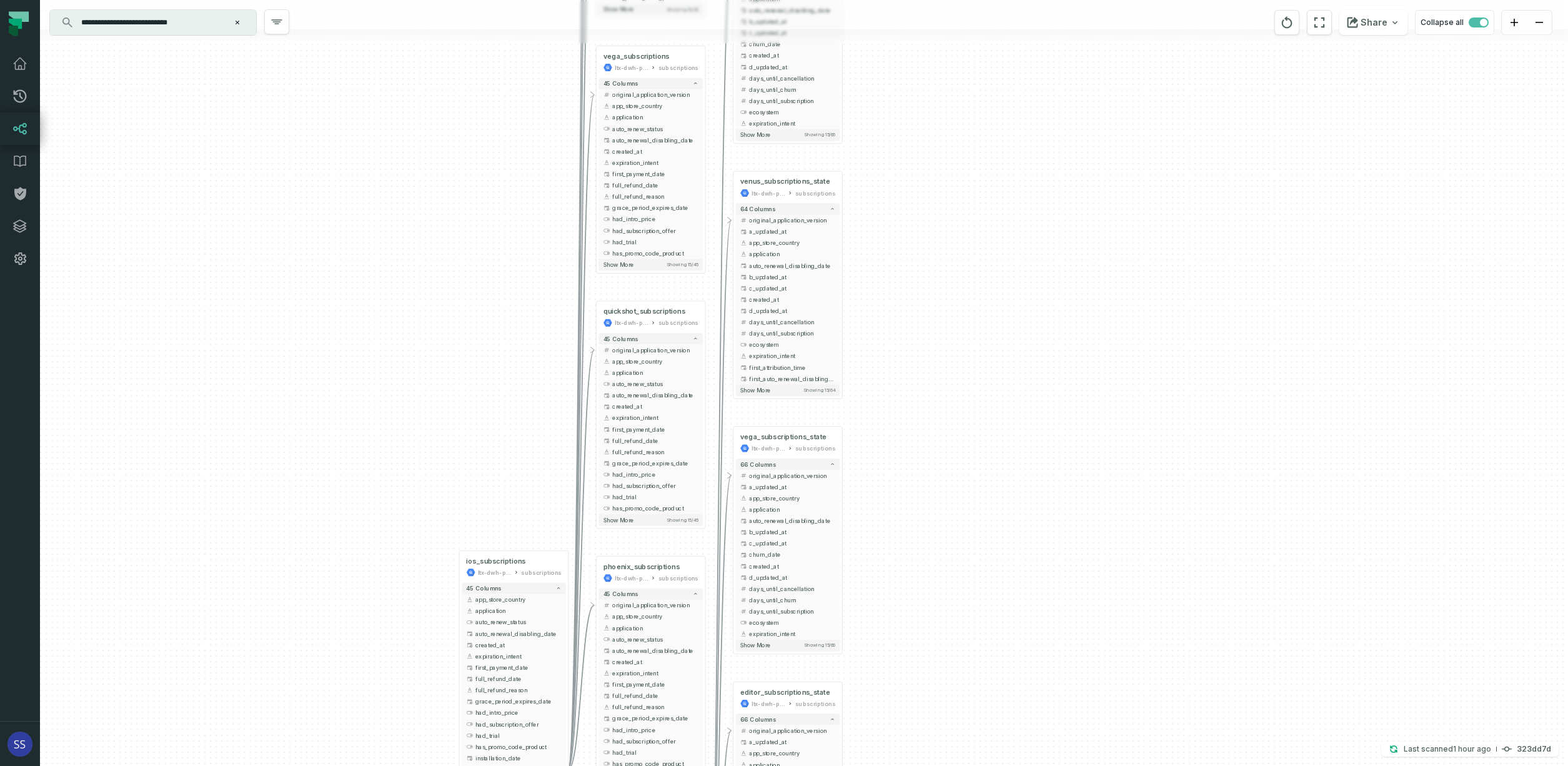
drag, startPoint x: 924, startPoint y: 450, endPoint x: 946, endPoint y: 318, distance: 133.8
click at [943, 329] on div "+ bambi_subscriptions_state ltx-dwh-prod-processed subscriptions 66 columns - o…" at bounding box center [804, 383] width 1528 height 766
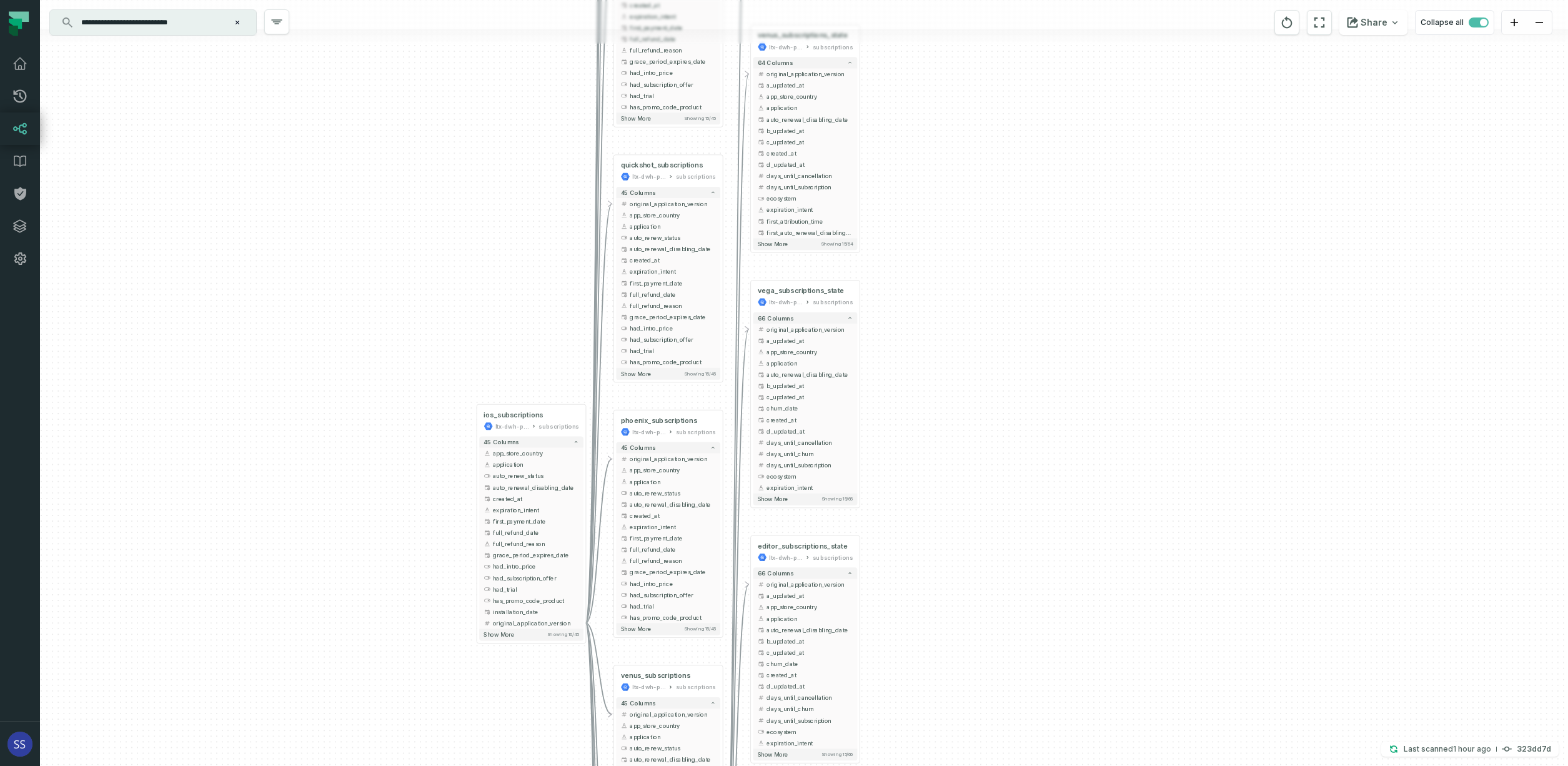
drag, startPoint x: 921, startPoint y: 384, endPoint x: 927, endPoint y: 312, distance: 72.2
click at [926, 314] on div "+ bambi_subscriptions_state ltx-dwh-prod-processed subscriptions 66 columns - o…" at bounding box center [804, 383] width 1528 height 766
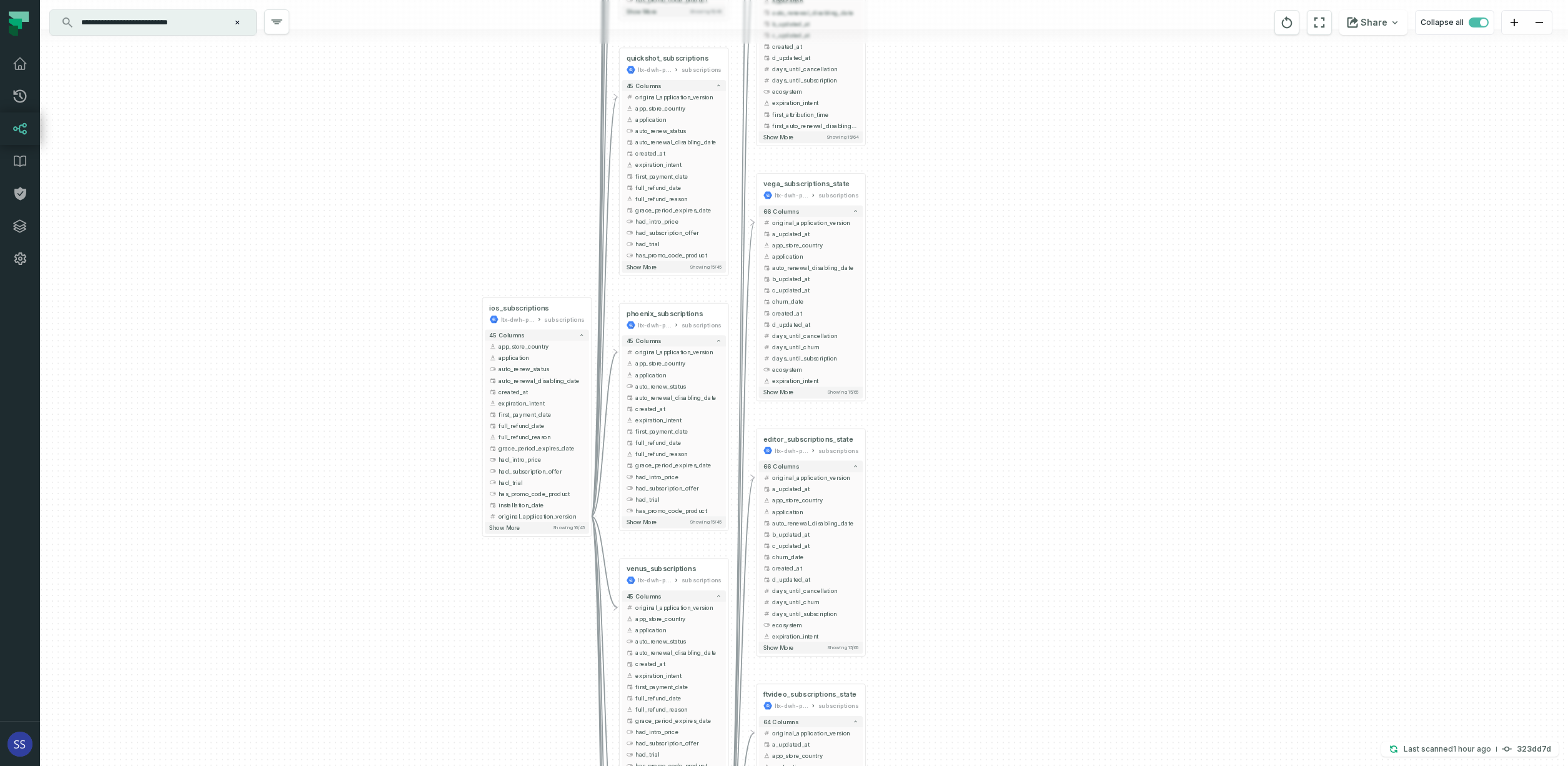
drag, startPoint x: 942, startPoint y: 472, endPoint x: 923, endPoint y: 328, distance: 145.2
click at [926, 368] on div "+ bambi_subscriptions_state ltx-dwh-prod-processed subscriptions 66 columns - o…" at bounding box center [804, 383] width 1528 height 766
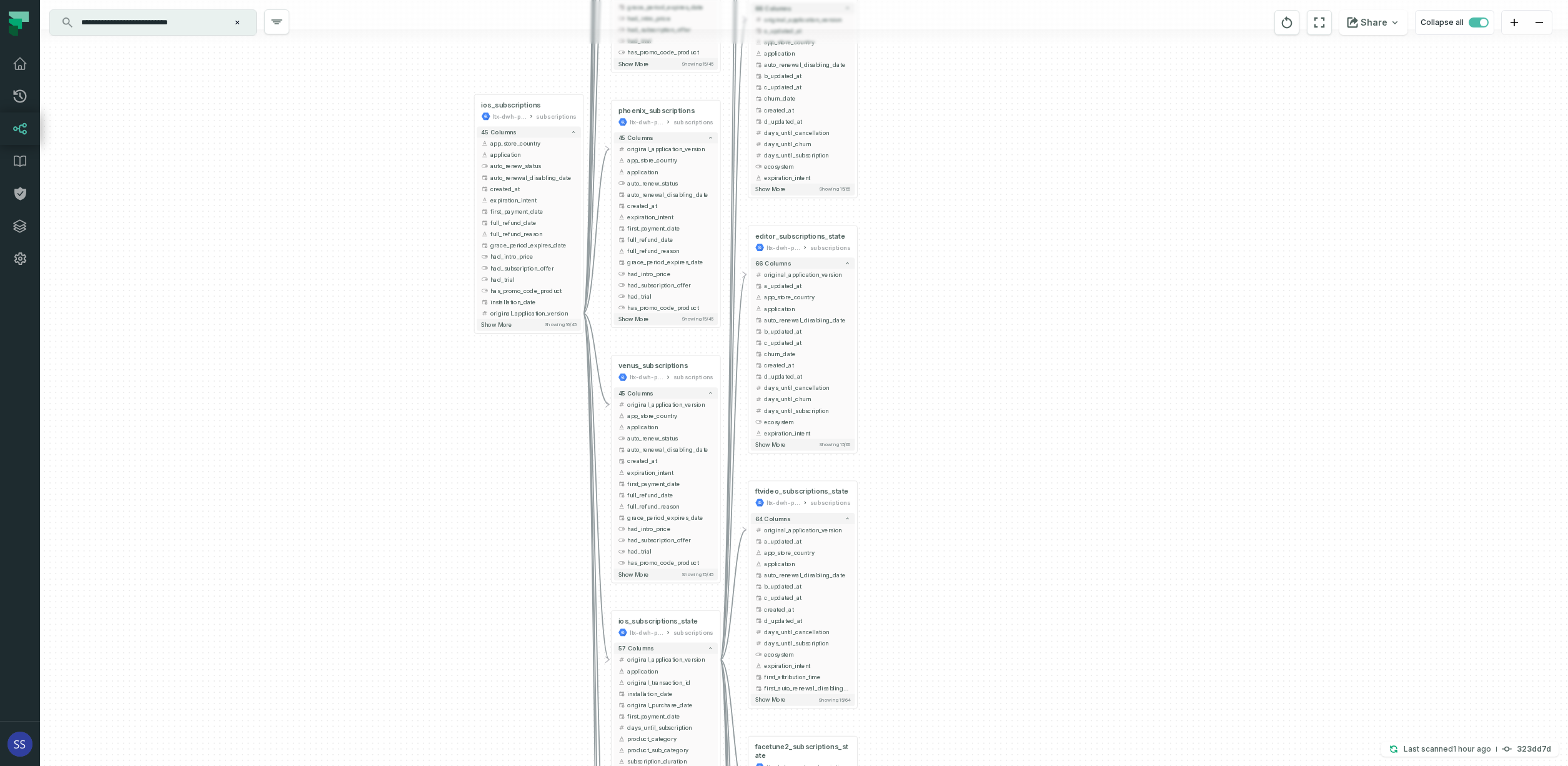
drag, startPoint x: 949, startPoint y: 473, endPoint x: 955, endPoint y: 380, distance: 93.2
click at [955, 380] on div "+ bambi_subscriptions_state ltx-dwh-prod-processed subscriptions 66 columns - o…" at bounding box center [804, 383] width 1528 height 766
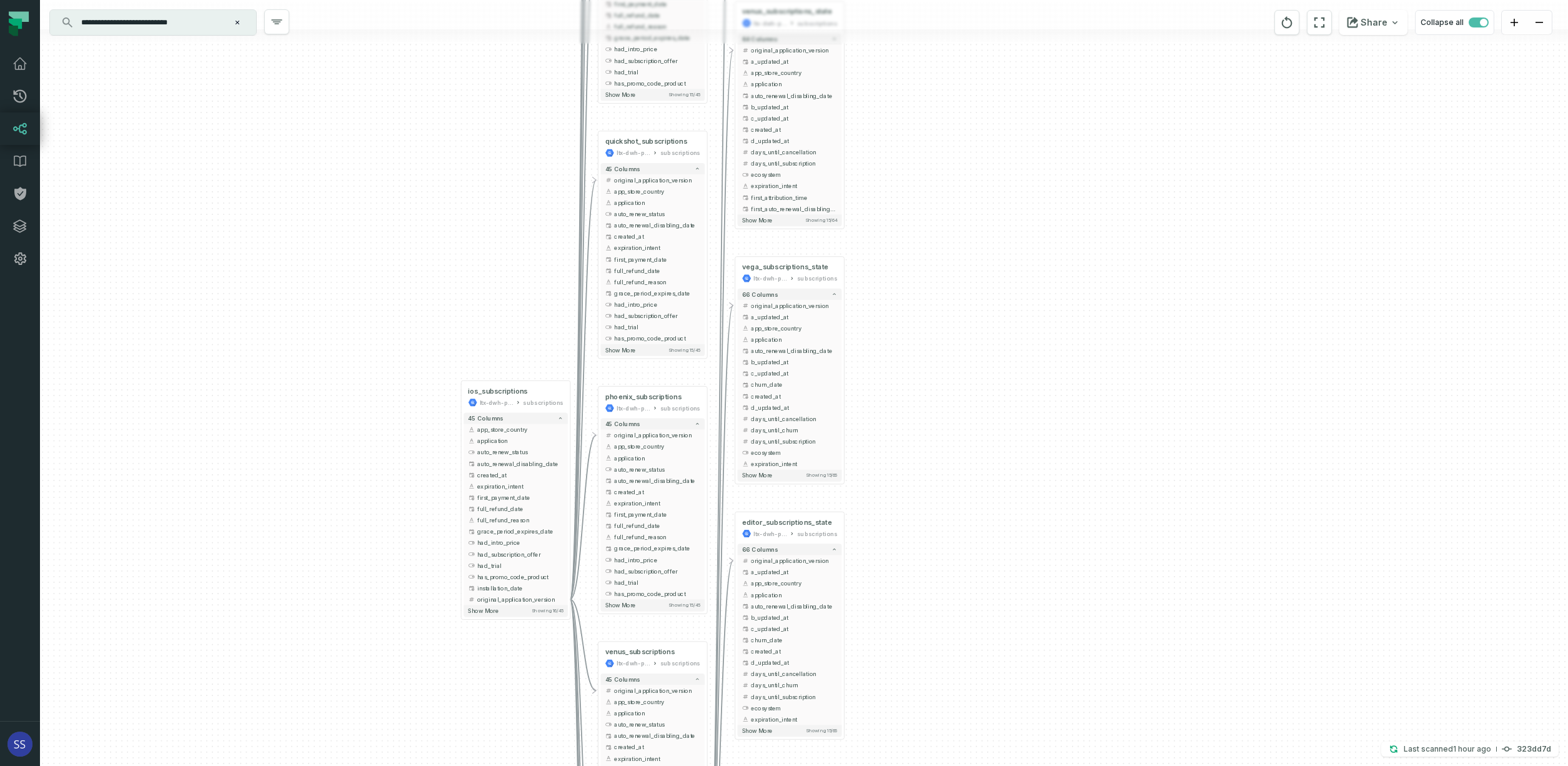
drag, startPoint x: 971, startPoint y: 96, endPoint x: 958, endPoint y: 382, distance: 286.3
click at [958, 382] on div "+ bambi_subscriptions_state ltx-dwh-prod-processed subscriptions 66 columns - o…" at bounding box center [804, 383] width 1528 height 766
drag, startPoint x: 926, startPoint y: 165, endPoint x: 919, endPoint y: 368, distance: 203.1
click at [920, 374] on div "+ bambi_subscriptions_state ltx-dwh-prod-processed subscriptions 66 columns - o…" at bounding box center [804, 383] width 1528 height 766
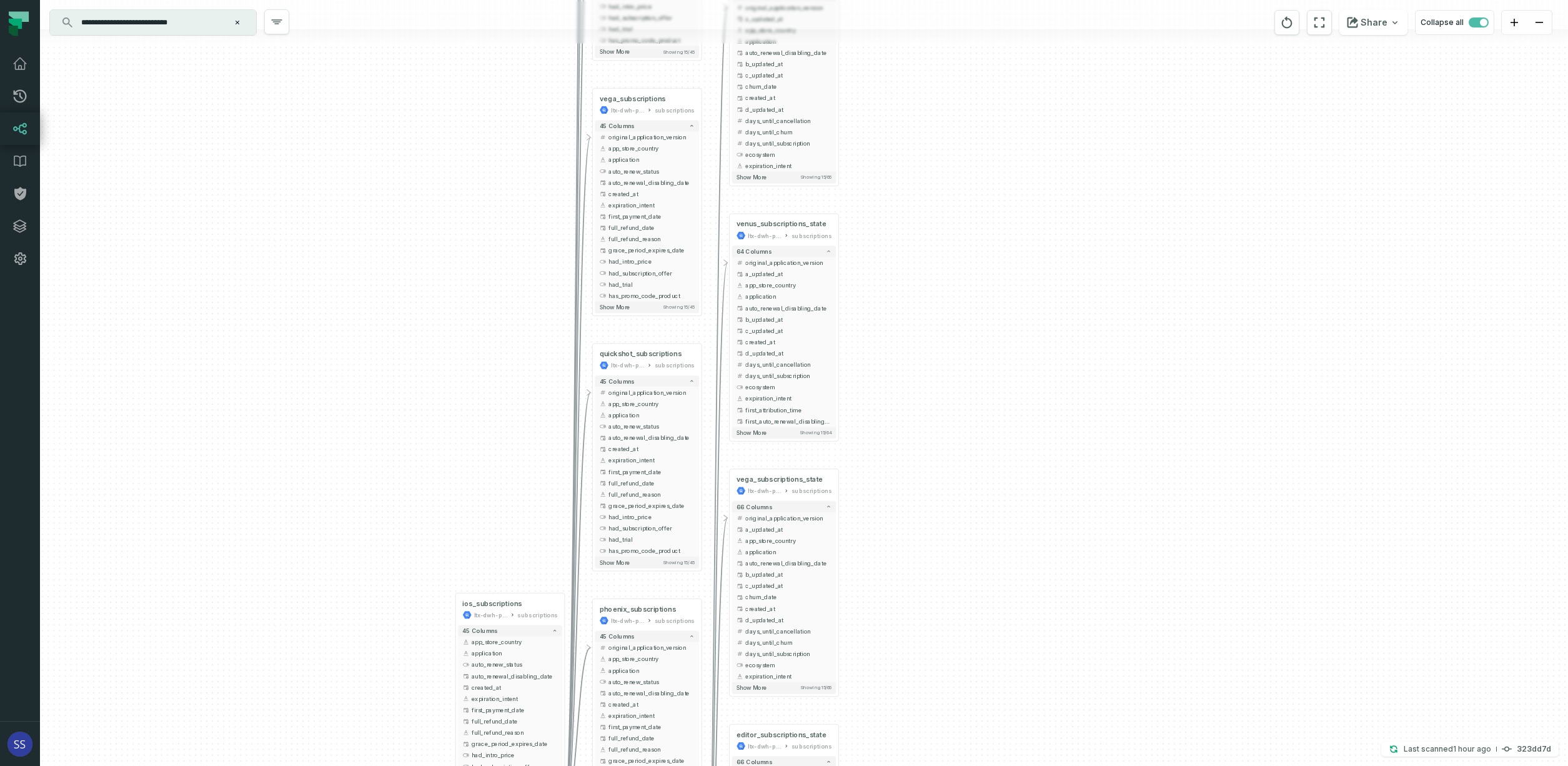
drag, startPoint x: 905, startPoint y: 168, endPoint x: 866, endPoint y: 359, distance: 194.9
click at [880, 388] on div "+ bambi_subscriptions_state ltx-dwh-prod-processed subscriptions 66 columns - o…" at bounding box center [804, 383] width 1528 height 766
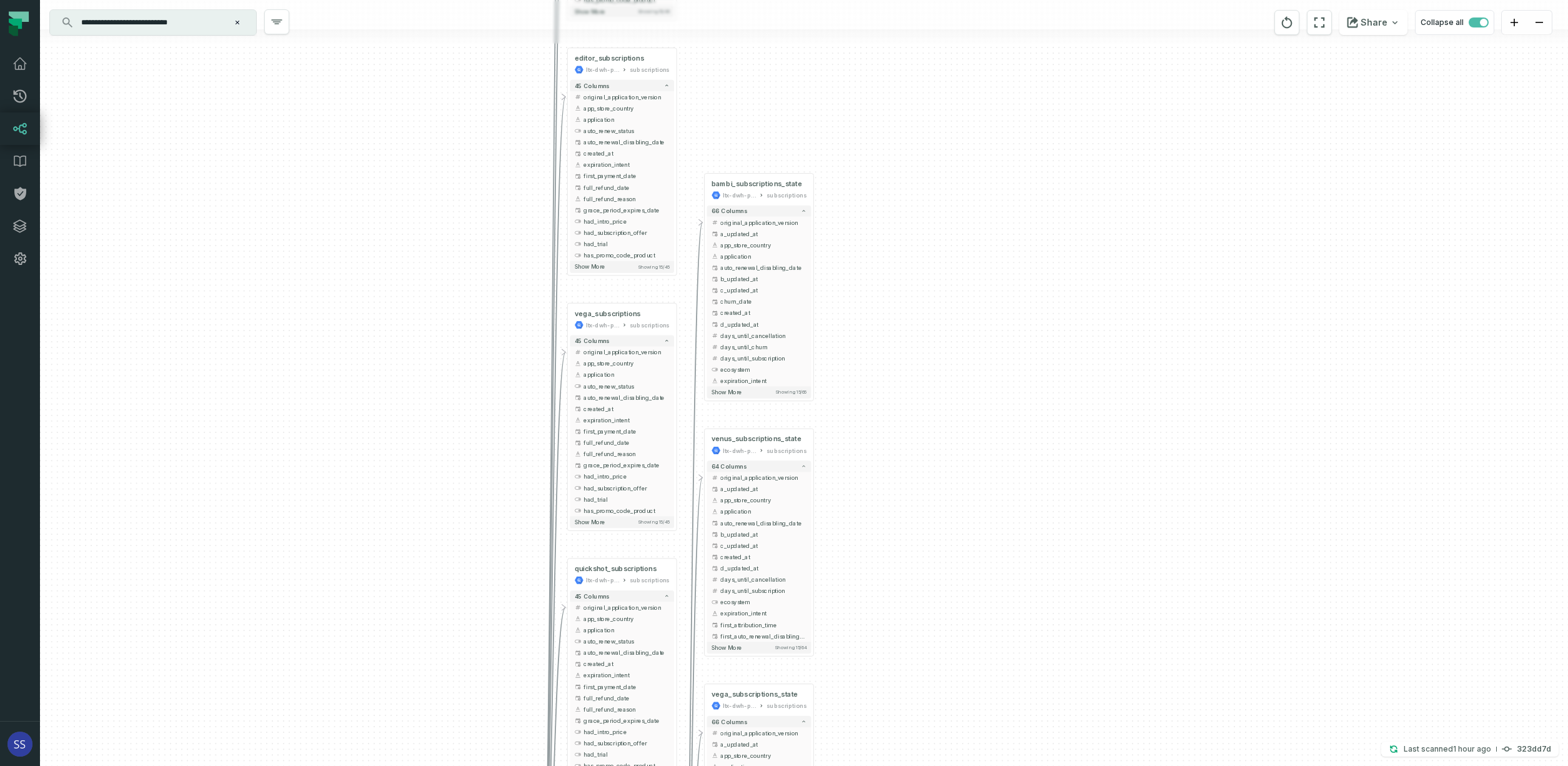
drag, startPoint x: 903, startPoint y: 424, endPoint x: 904, endPoint y: 101, distance: 323.0
click at [899, 153] on div "+ bambi_subscriptions_state ltx-dwh-prod-processed subscriptions 66 columns - o…" at bounding box center [804, 383] width 1528 height 766
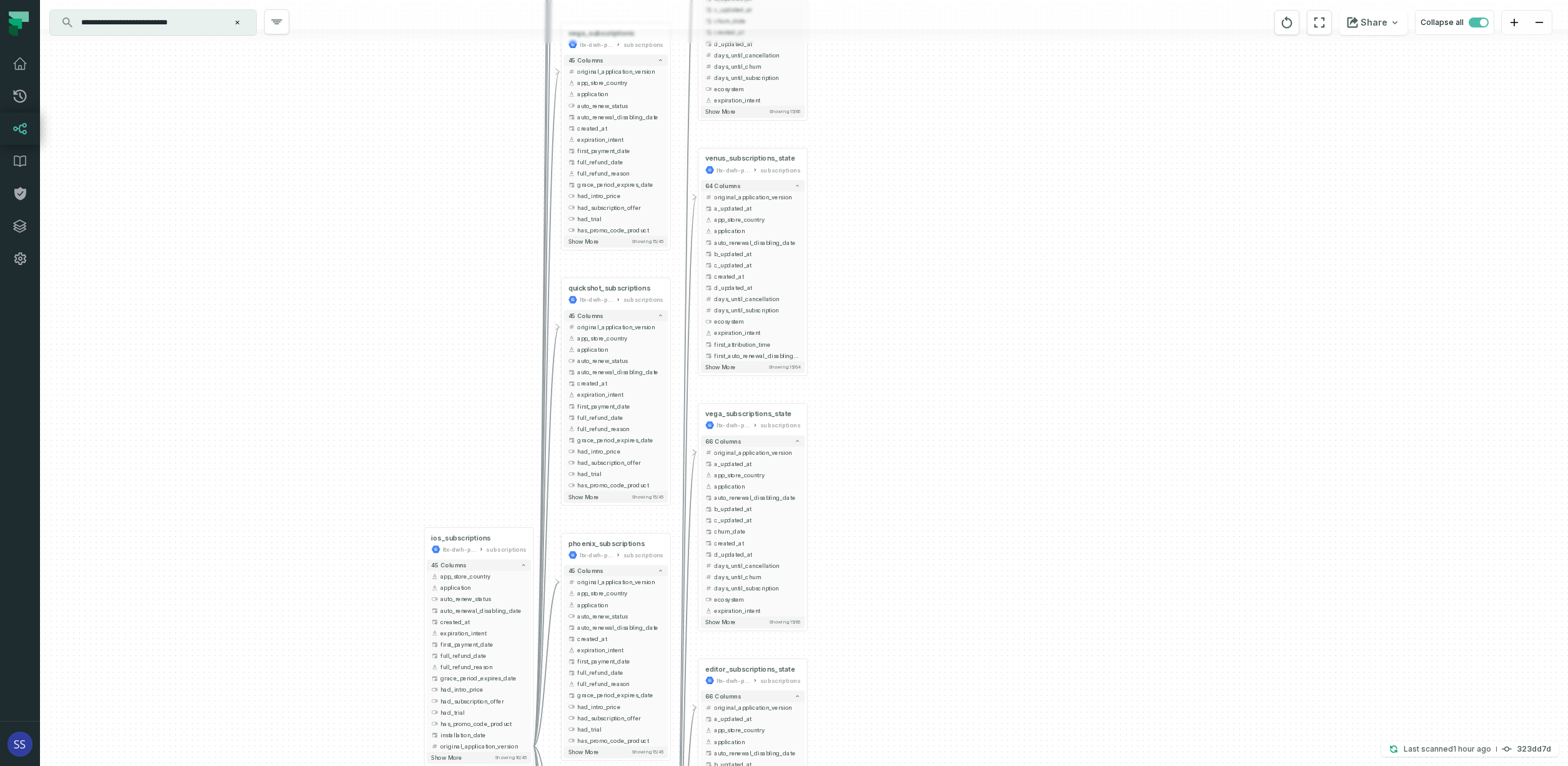
drag, startPoint x: 867, startPoint y: 438, endPoint x: 901, endPoint y: 204, distance: 236.5
click at [892, 253] on div "+ bambi_subscriptions_state ltx-dwh-prod-processed subscriptions 66 columns - o…" at bounding box center [804, 383] width 1528 height 766
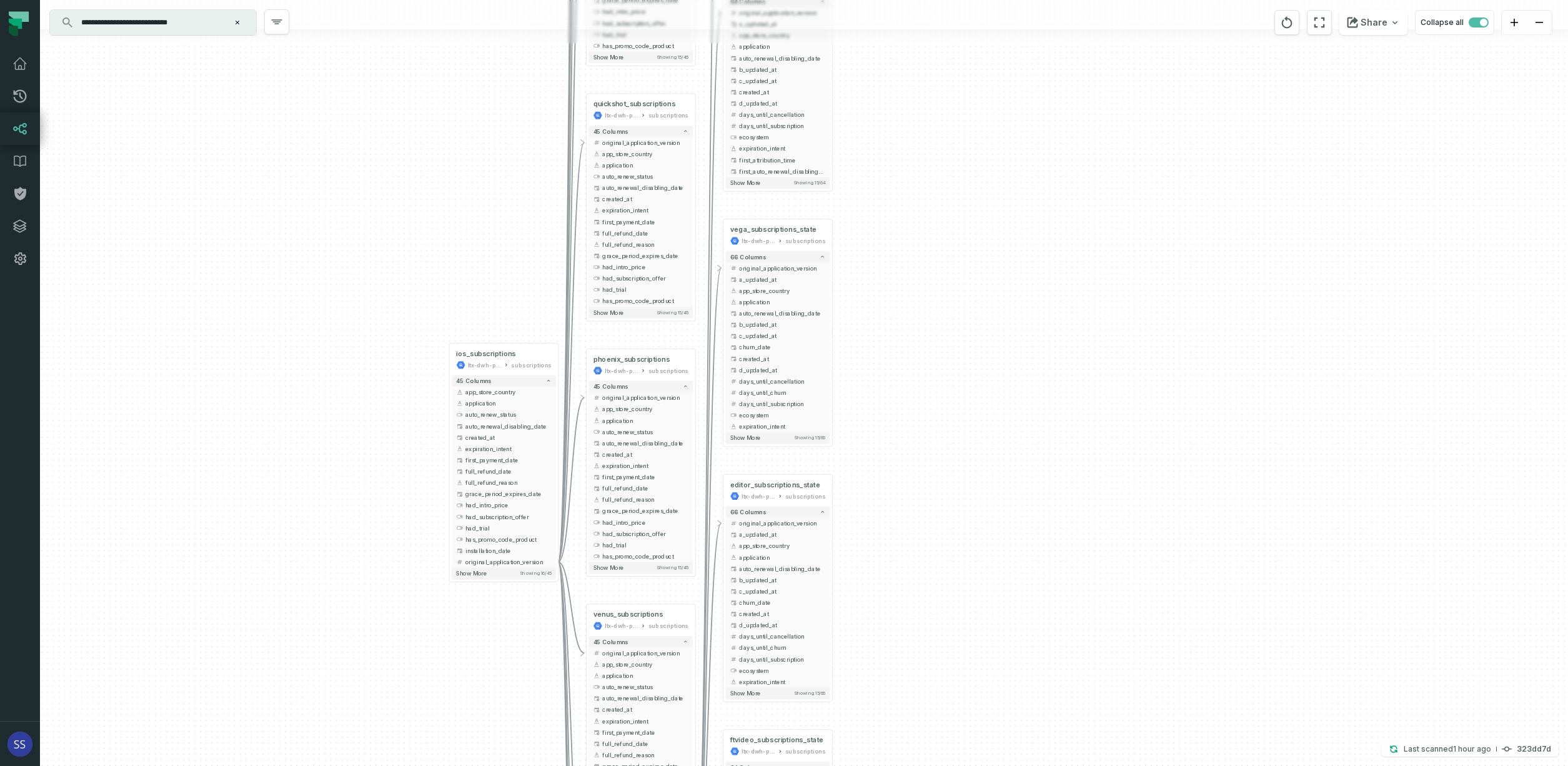
drag, startPoint x: 879, startPoint y: 408, endPoint x: 875, endPoint y: 267, distance: 141.1
click at [877, 276] on div "+ bambi_subscriptions_state ltx-dwh-prod-processed subscriptions 66 columns - o…" at bounding box center [804, 383] width 1528 height 766
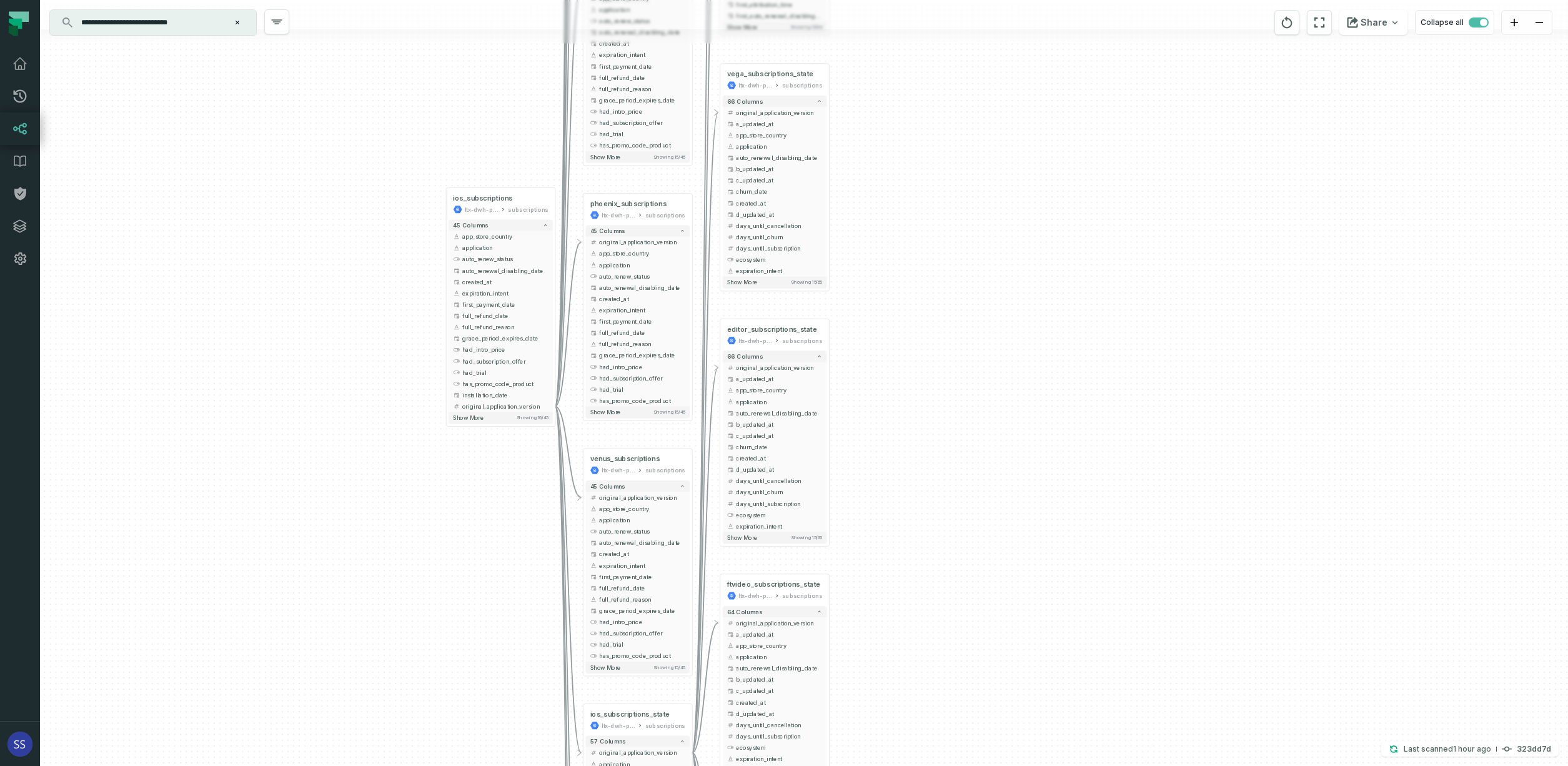
drag, startPoint x: 865, startPoint y: 334, endPoint x: 869, endPoint y: 289, distance: 45.2
click at [869, 293] on div "+ bambi_subscriptions_state ltx-dwh-prod-processed subscriptions 66 columns - o…" at bounding box center [804, 383] width 1528 height 766
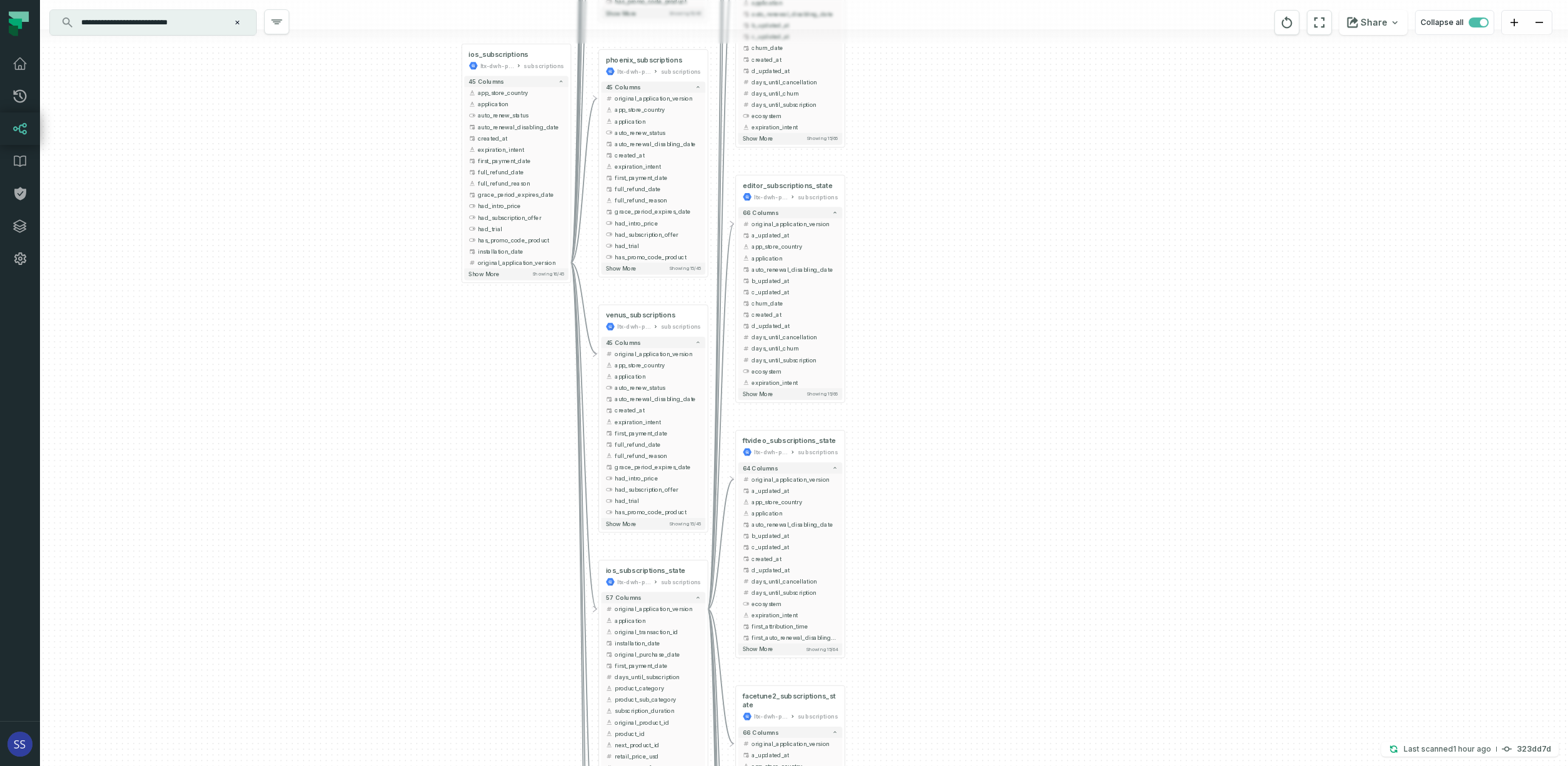
drag, startPoint x: 963, startPoint y: 538, endPoint x: 944, endPoint y: 279, distance: 259.7
click at [940, 310] on div "+ bambi_subscriptions_state ltx-dwh-prod-processed subscriptions 66 columns - o…" at bounding box center [804, 383] width 1528 height 766
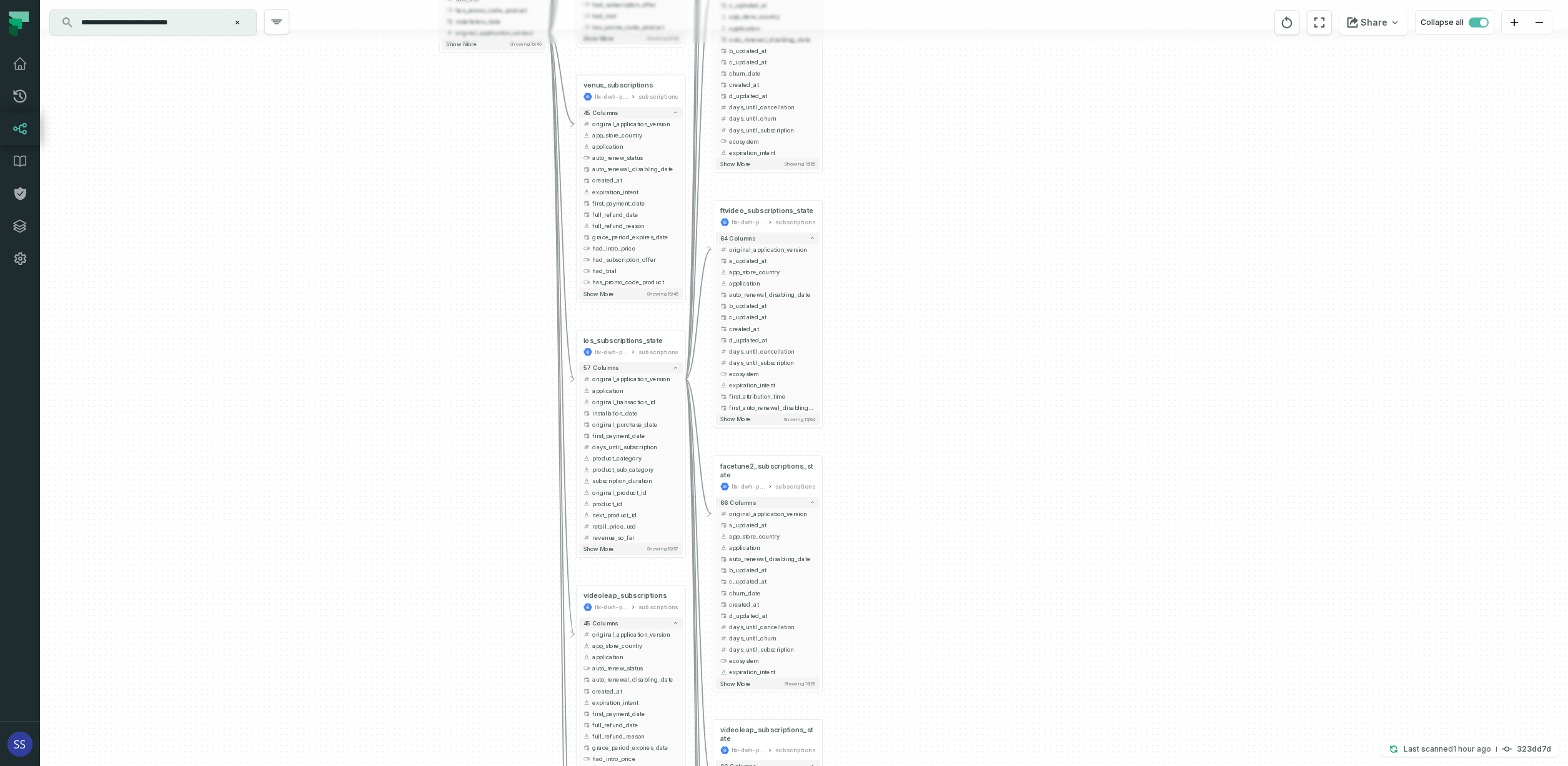
drag, startPoint x: 860, startPoint y: 482, endPoint x: 882, endPoint y: 389, distance: 95.6
click at [880, 400] on div "+ bambi_subscriptions_state ltx-dwh-prod-processed subscriptions 66 columns - o…" at bounding box center [804, 383] width 1528 height 766
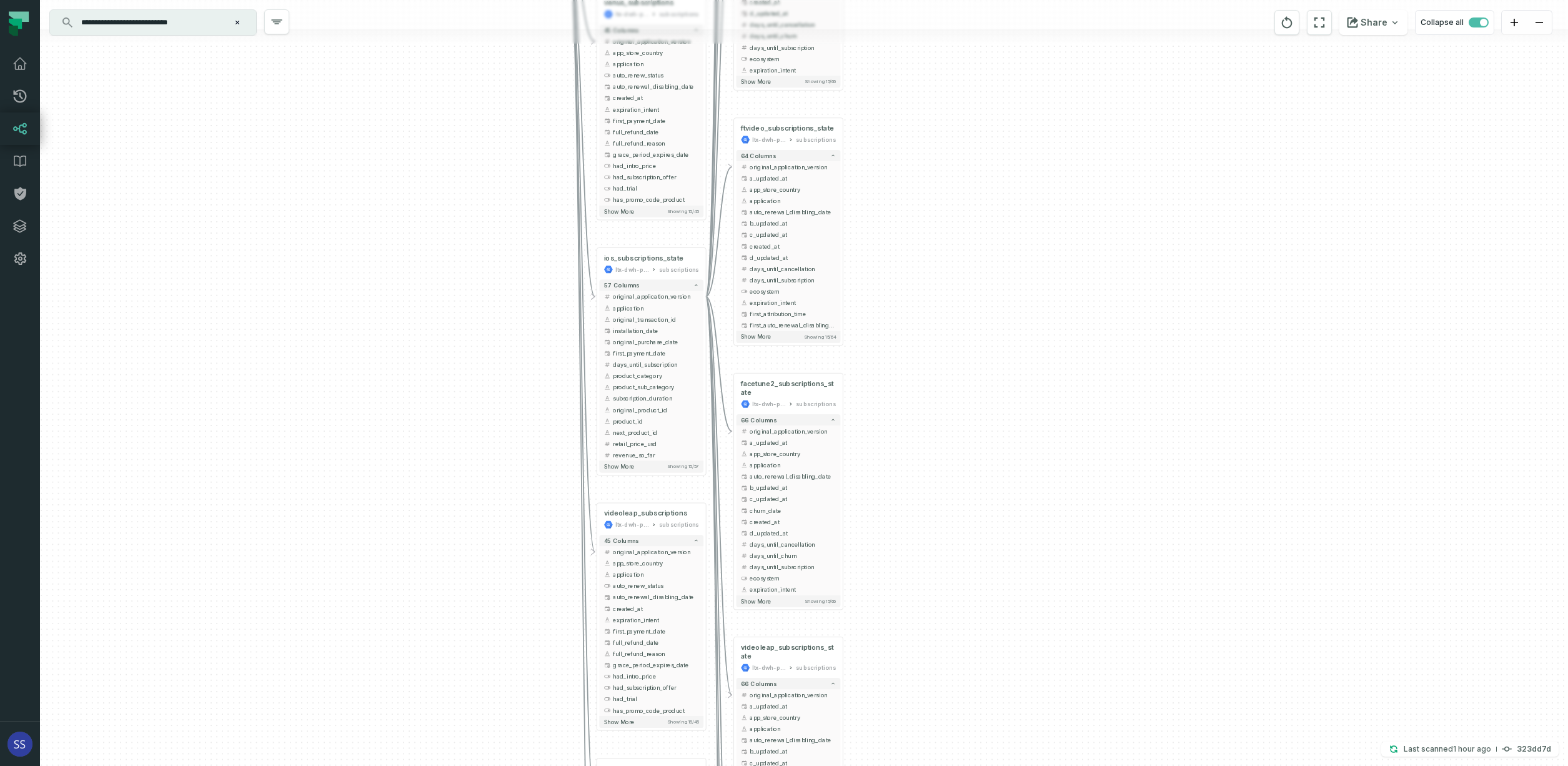
drag
click at [912, 282] on div "+ bambi_subscriptions_state ltx-dwh-prod-processed subscriptions 66 columns - o…" at bounding box center [804, 383] width 1528 height 766
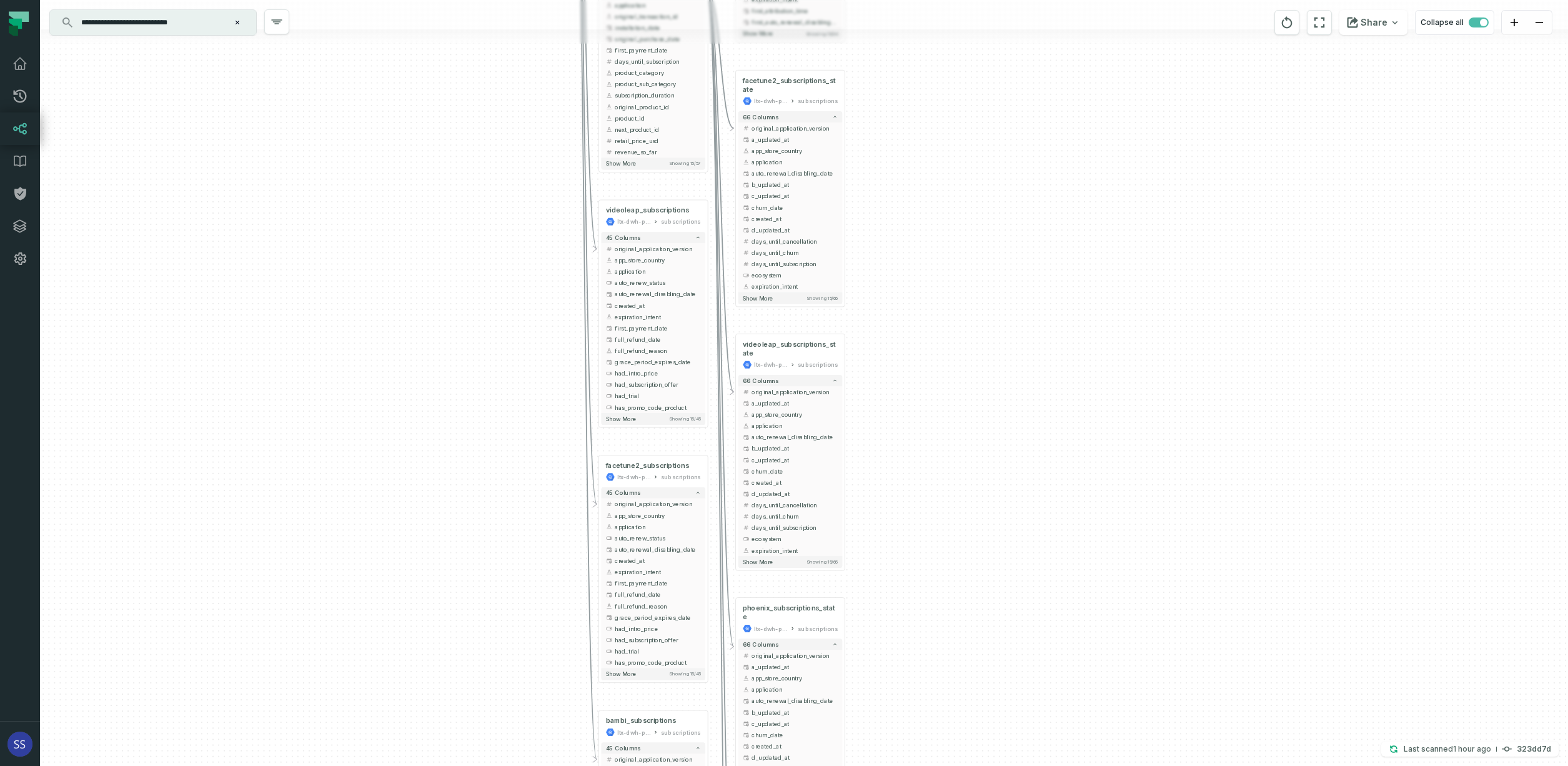
click at [954, 412] on div "+ bambi_subscriptions_state ltx-dwh-prod-processed subscriptions 66 columns - o…" at bounding box center [804, 383] width 1528 height 766
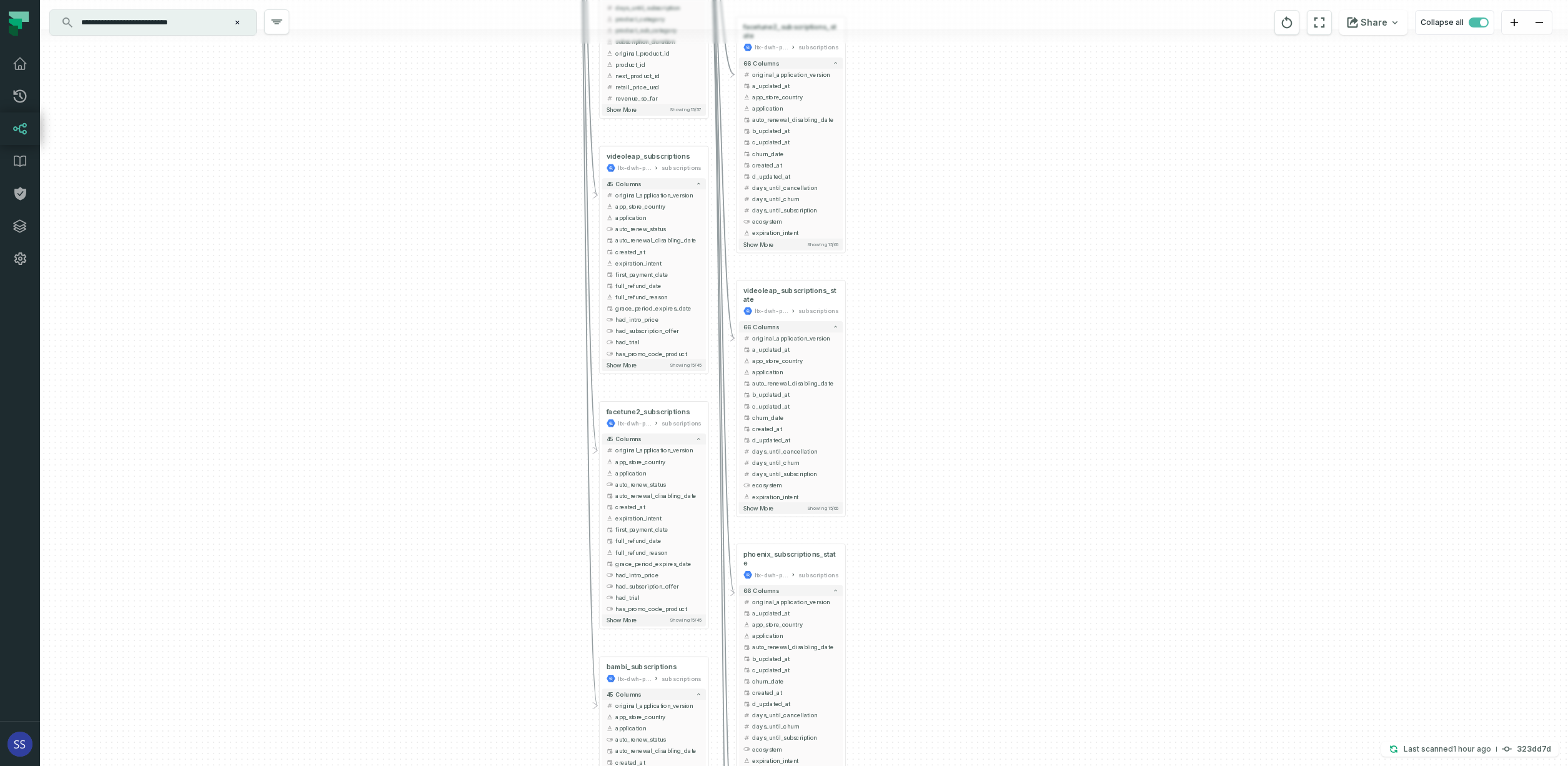
click at [928, 410] on div "+ bambi_subscriptions_state ltx-dwh-prod-processed subscriptions 66 columns - o…" at bounding box center [804, 383] width 1528 height 766
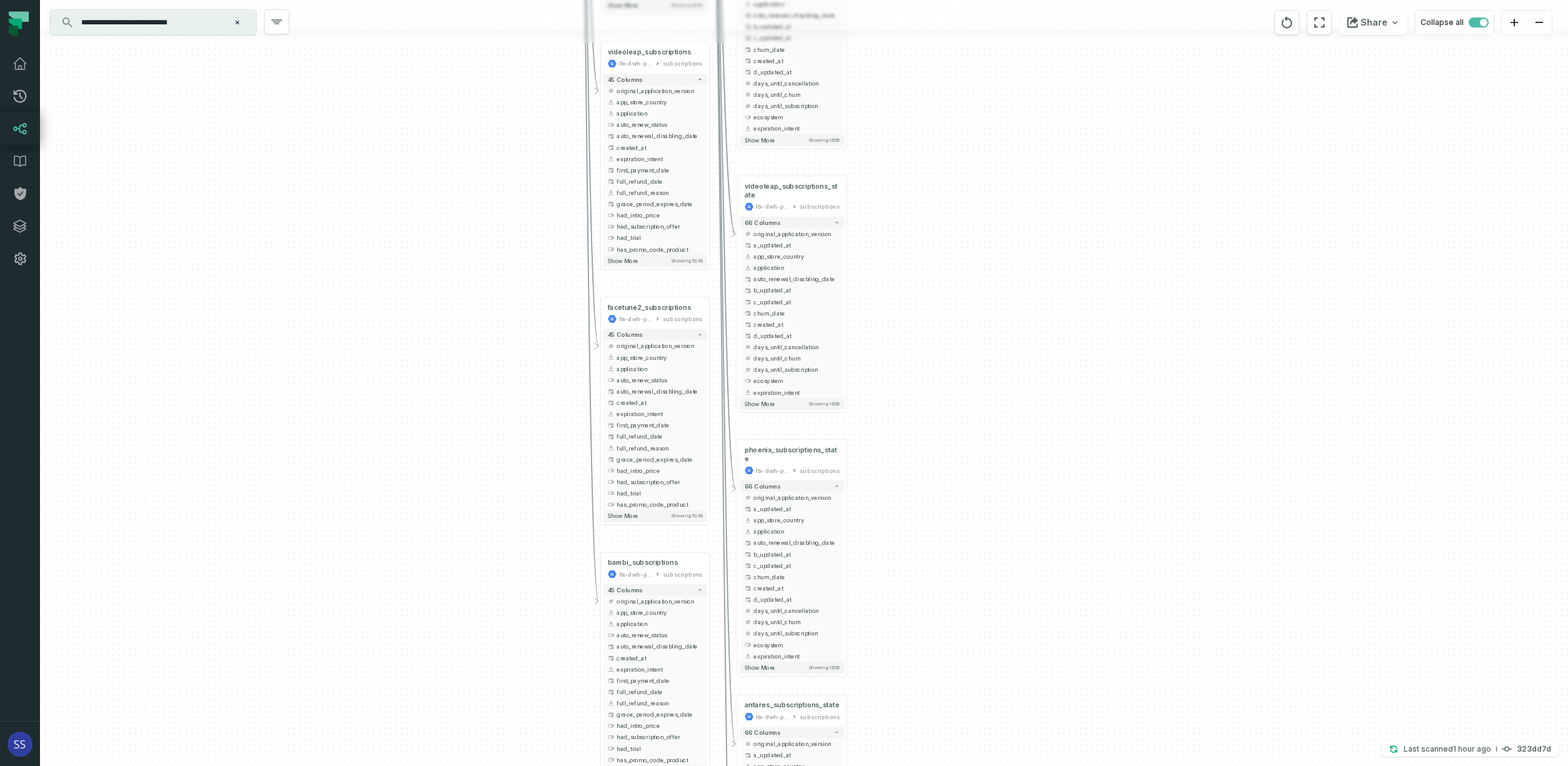
click at [920, 481] on div "+ bambi_subscriptions_state ltx-dwh-prod-processed subscriptions 66 columns - o…" at bounding box center [804, 383] width 1528 height 766
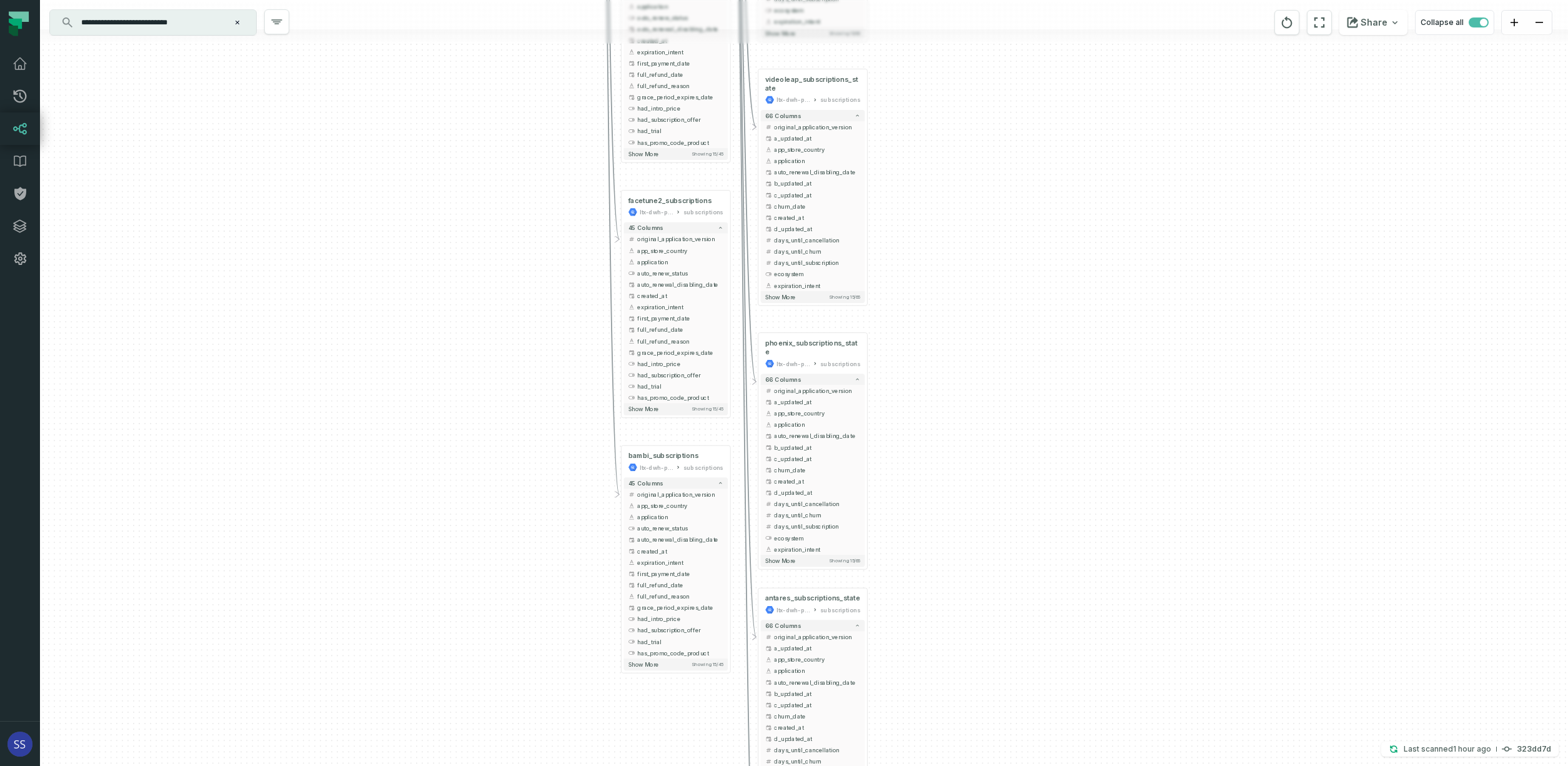
click at [940, 487] on div "+ bambi_subscriptions_state ltx-dwh-prod-processed subscriptions 66 columns - o…" at bounding box center [804, 383] width 1528 height 766
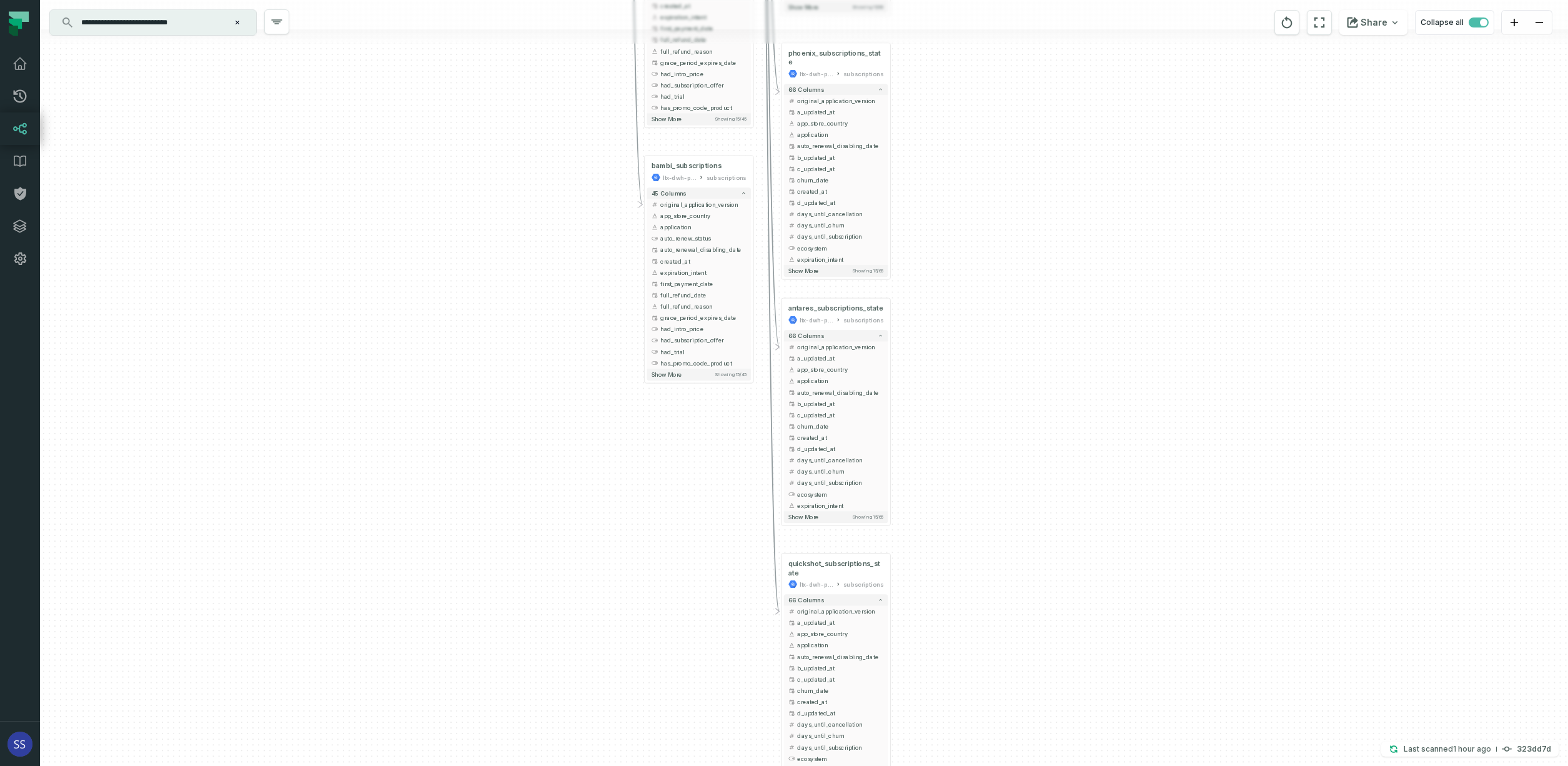
click at [937, 304] on div "+ bambi_subscriptions_state ltx-dwh-prod-processed subscriptions 66 columns - o…" at bounding box center [804, 383] width 1528 height 766
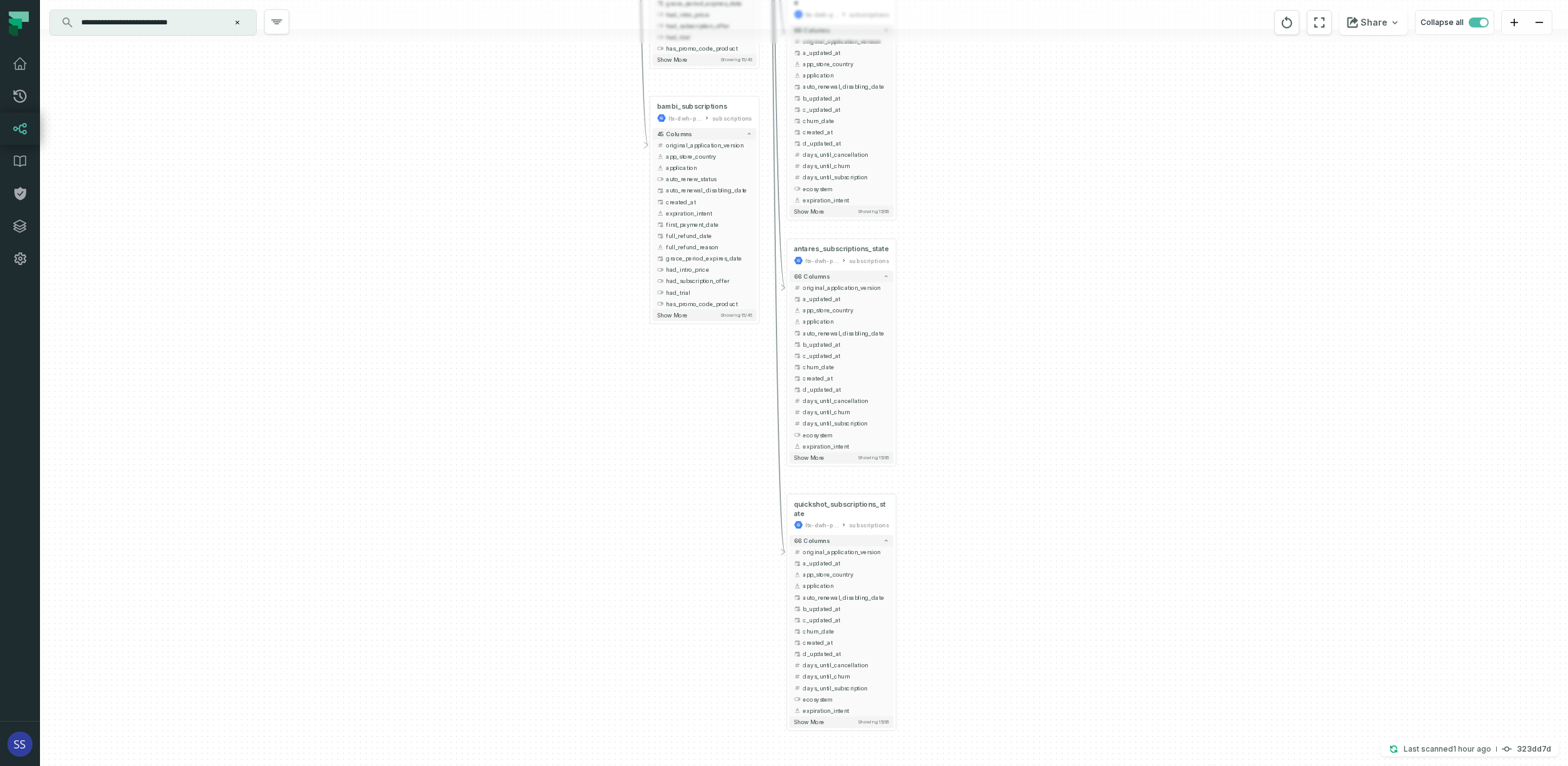
click at [927, 427] on div "+ bambi_subscriptions_state ltx-dwh-prod-processed subscriptions 66 columns - o…" at bounding box center [804, 383] width 1528 height 766
